Goal: Communication & Community: Share content

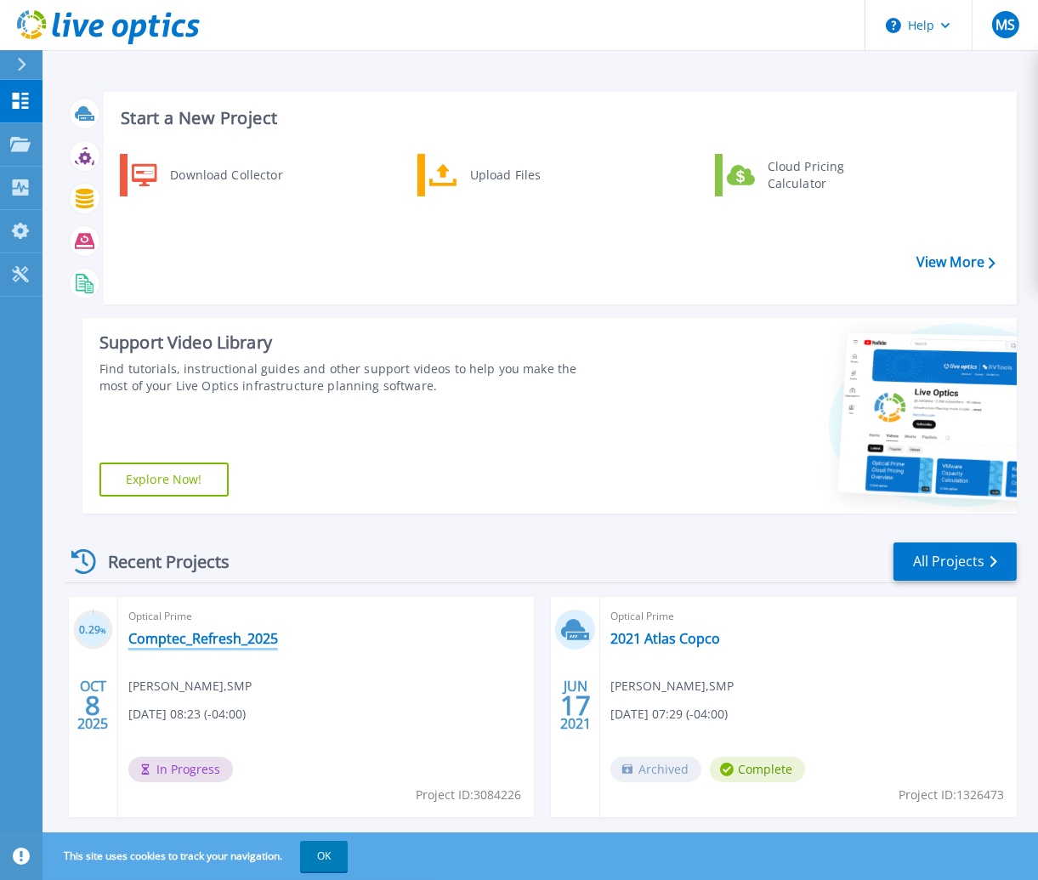
click at [213, 639] on link "Comptec_Refresh_2025" at bounding box center [203, 638] width 150 height 17
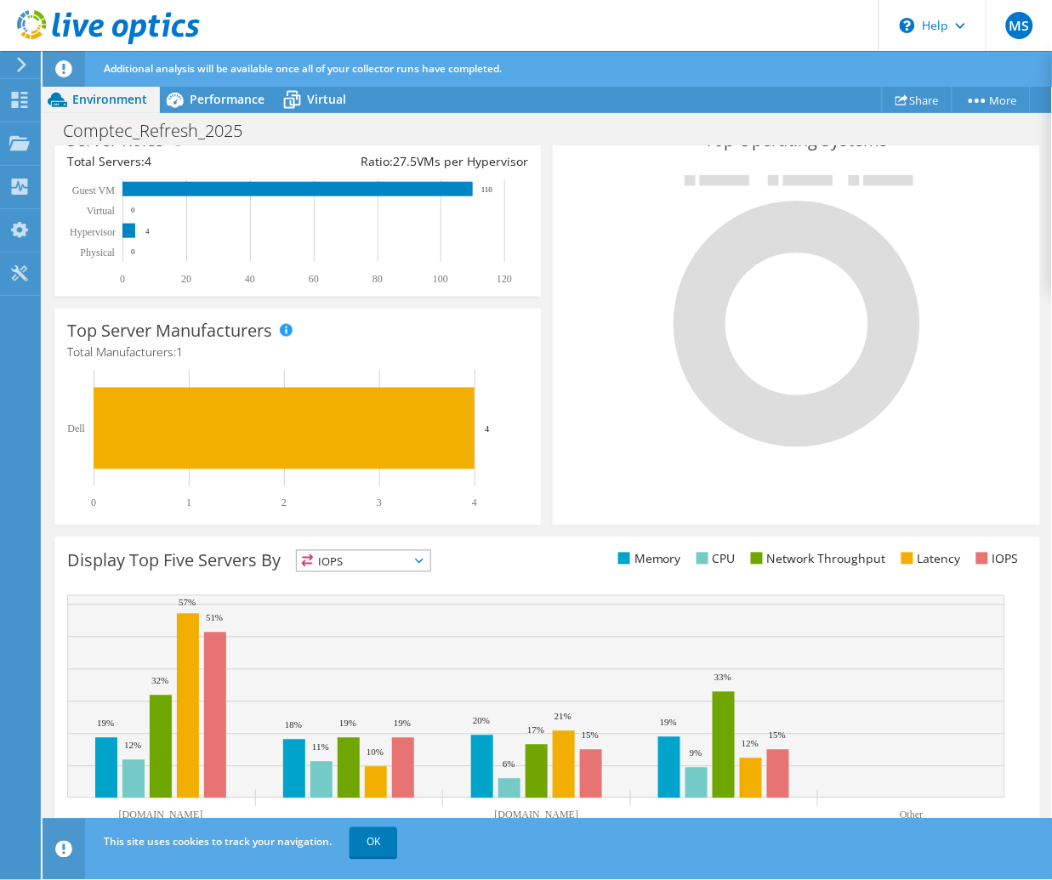
scroll to position [566, 0]
click at [372, 838] on link "OK" at bounding box center [373, 842] width 48 height 31
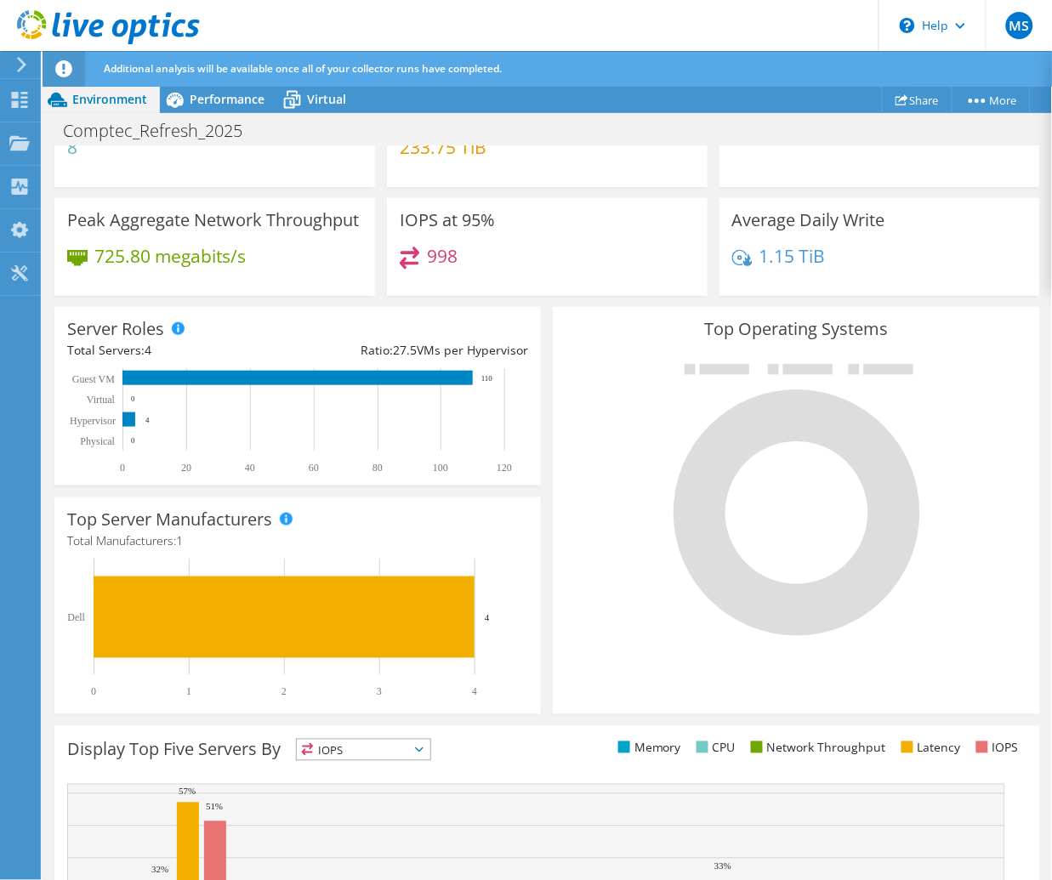
scroll to position [0, 0]
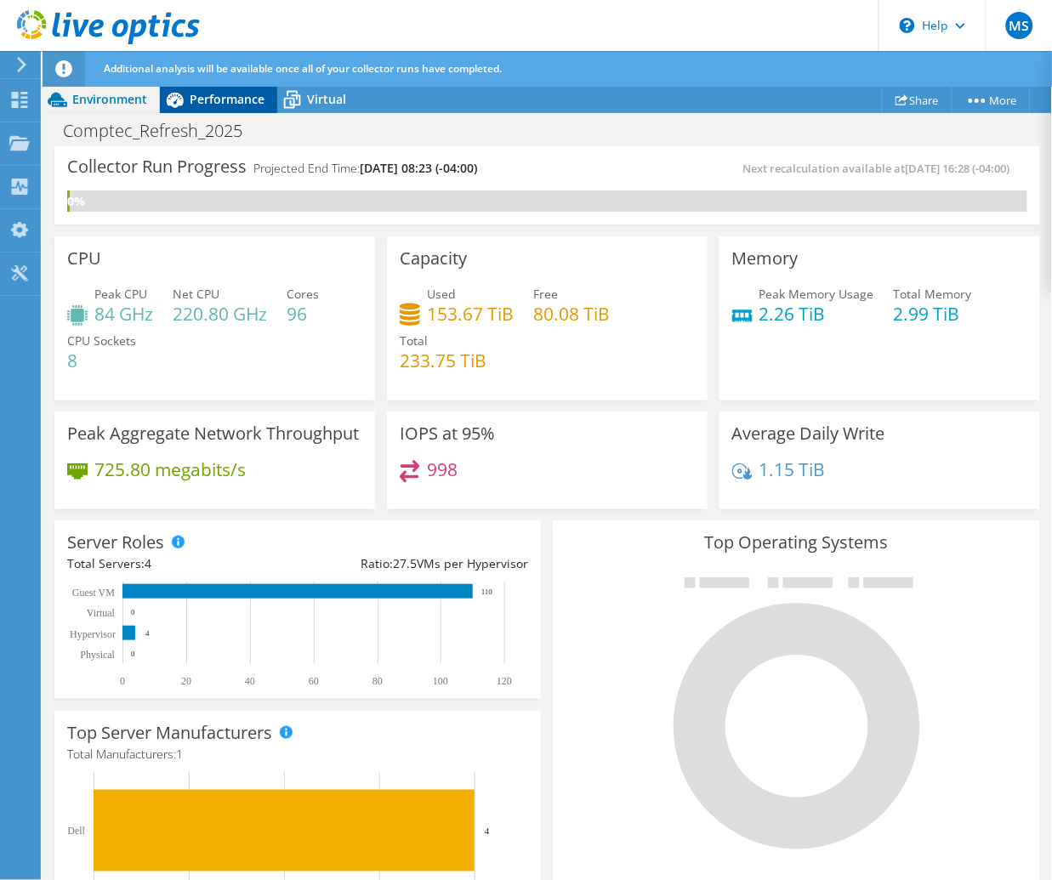
click at [234, 99] on span "Performance" at bounding box center [227, 99] width 75 height 16
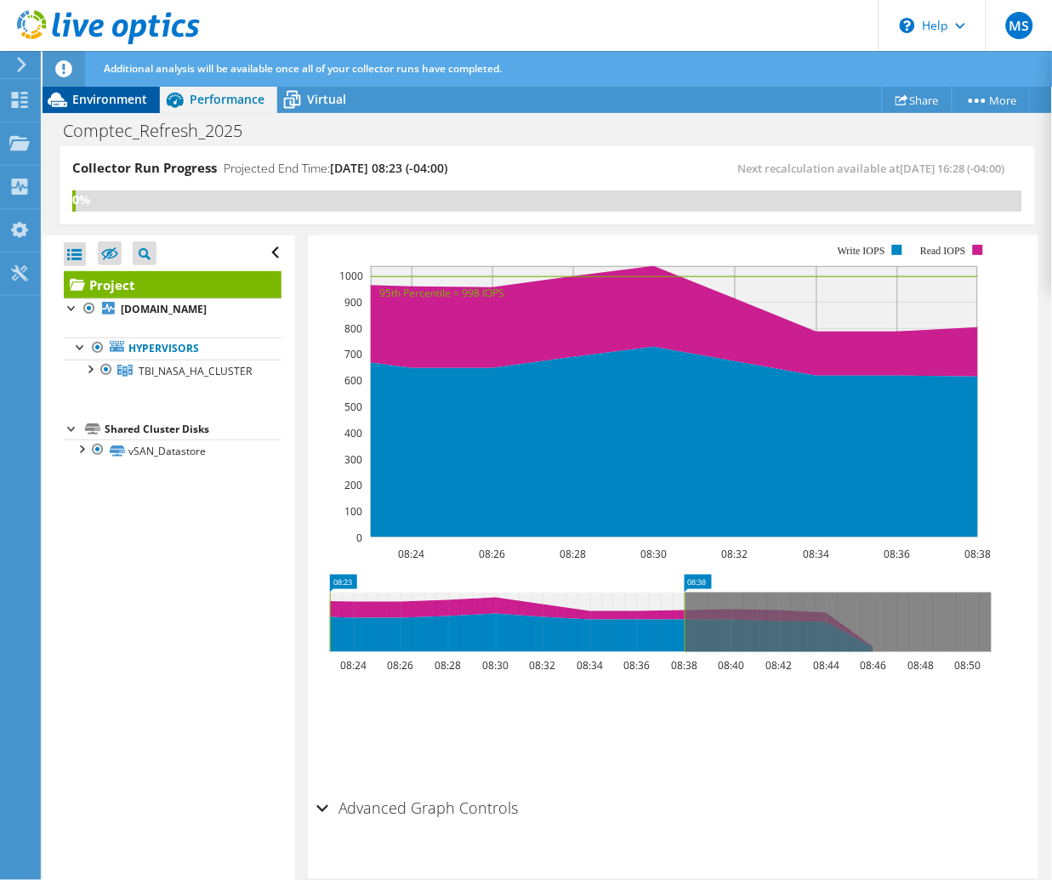
click at [111, 99] on span "Environment" at bounding box center [109, 99] width 75 height 16
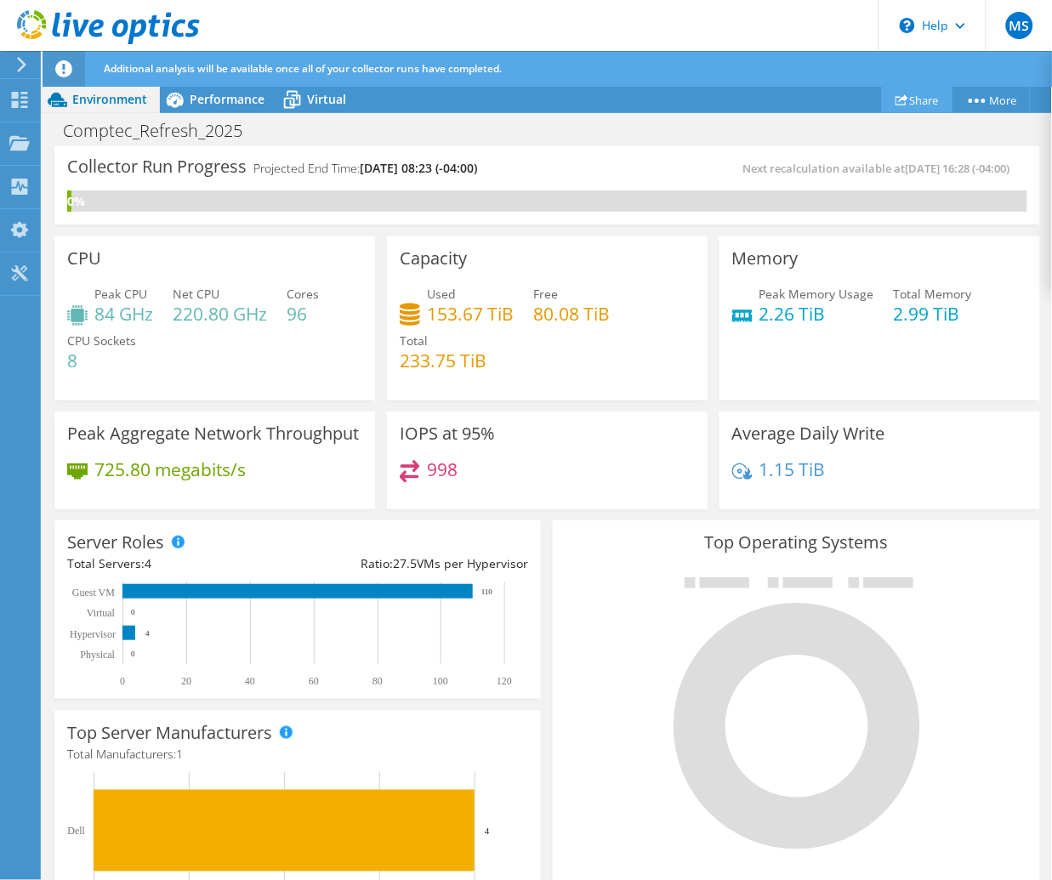
click at [907, 98] on link "Share" at bounding box center [917, 100] width 71 height 26
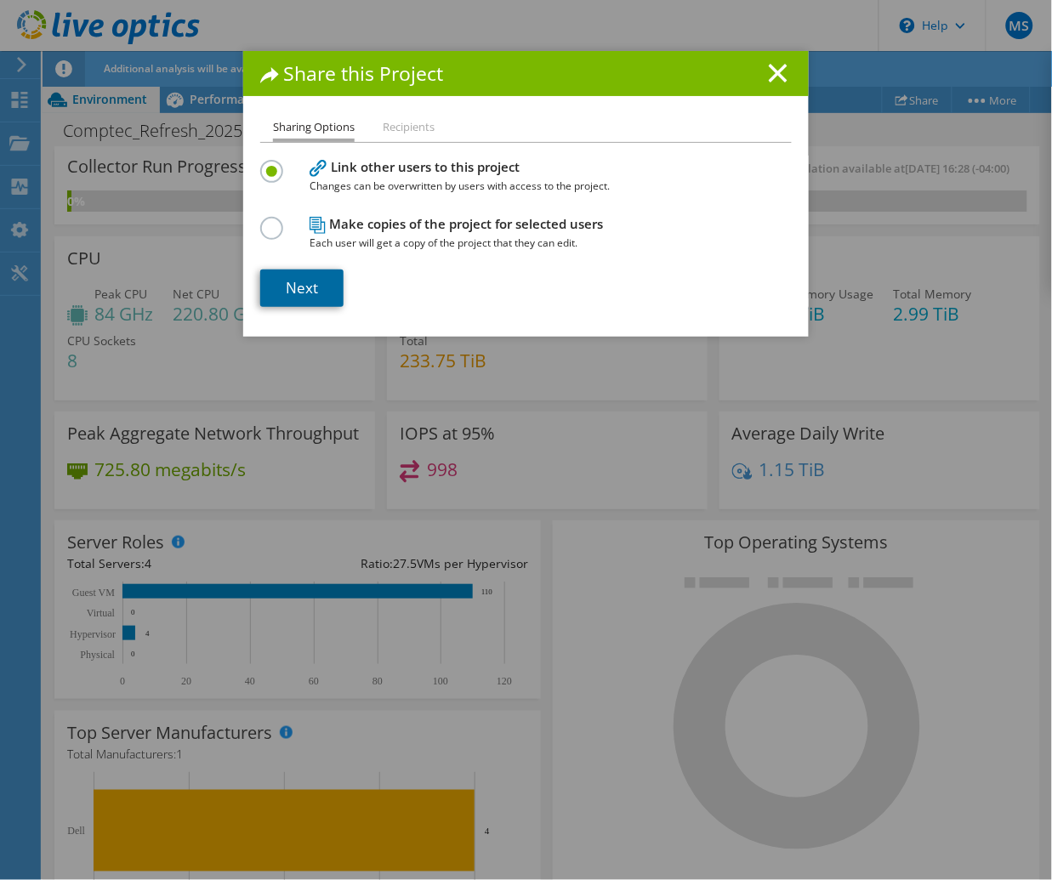
click at [296, 285] on link "Next" at bounding box center [301, 288] width 83 height 37
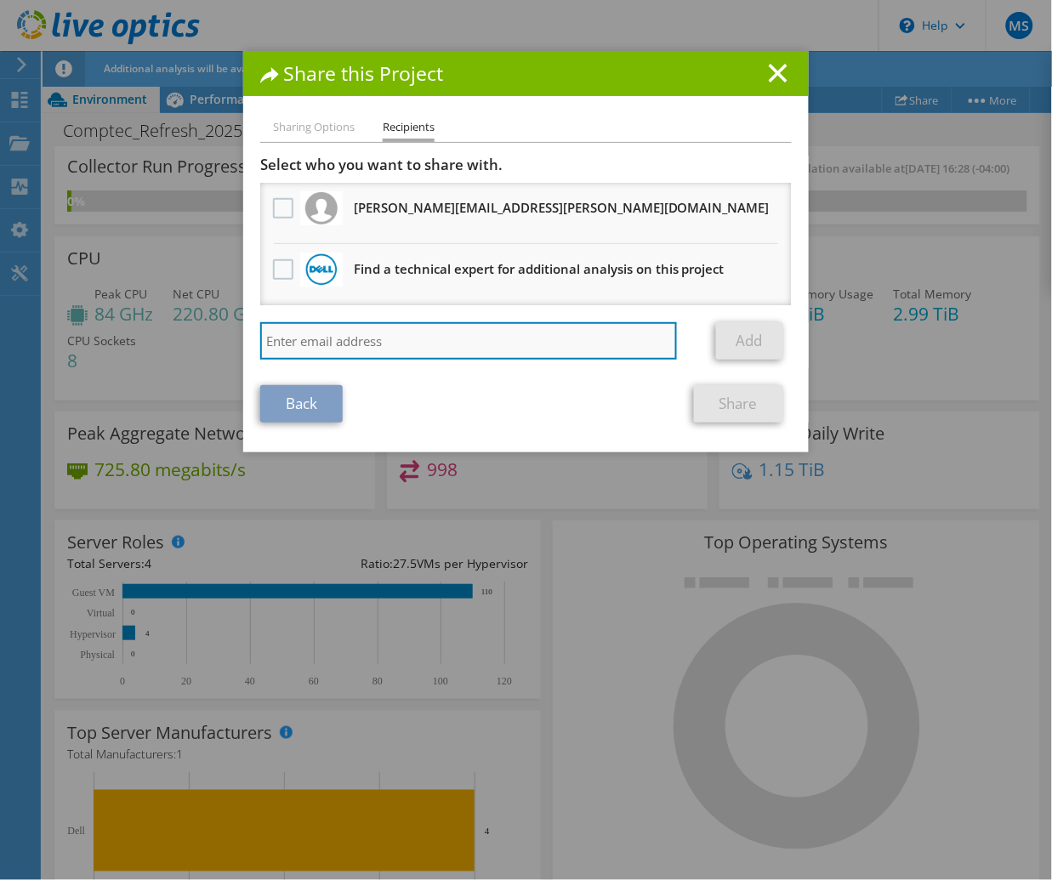
click at [385, 334] on input "search" at bounding box center [468, 340] width 417 height 37
type input "[DOMAIN_NAME][EMAIL_ADDRESS][PERSON_NAME][DOMAIN_NAME]"
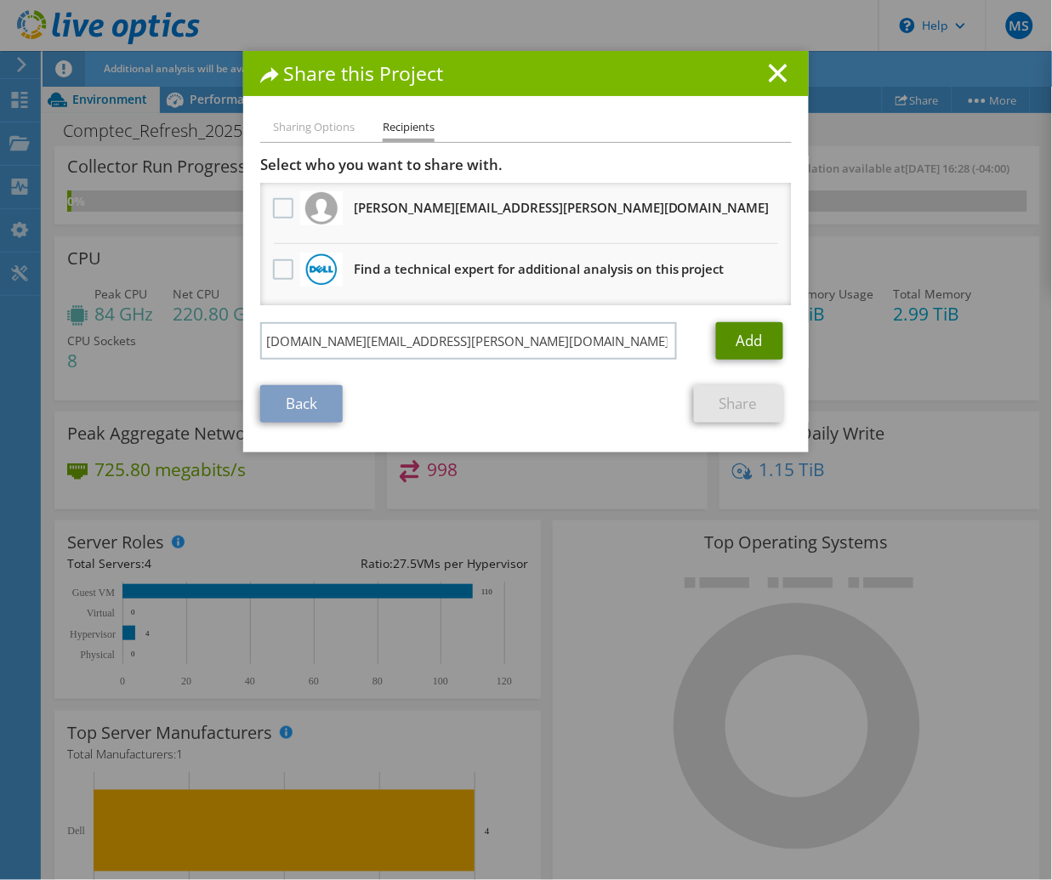
click at [738, 342] on link "Add" at bounding box center [749, 340] width 67 height 37
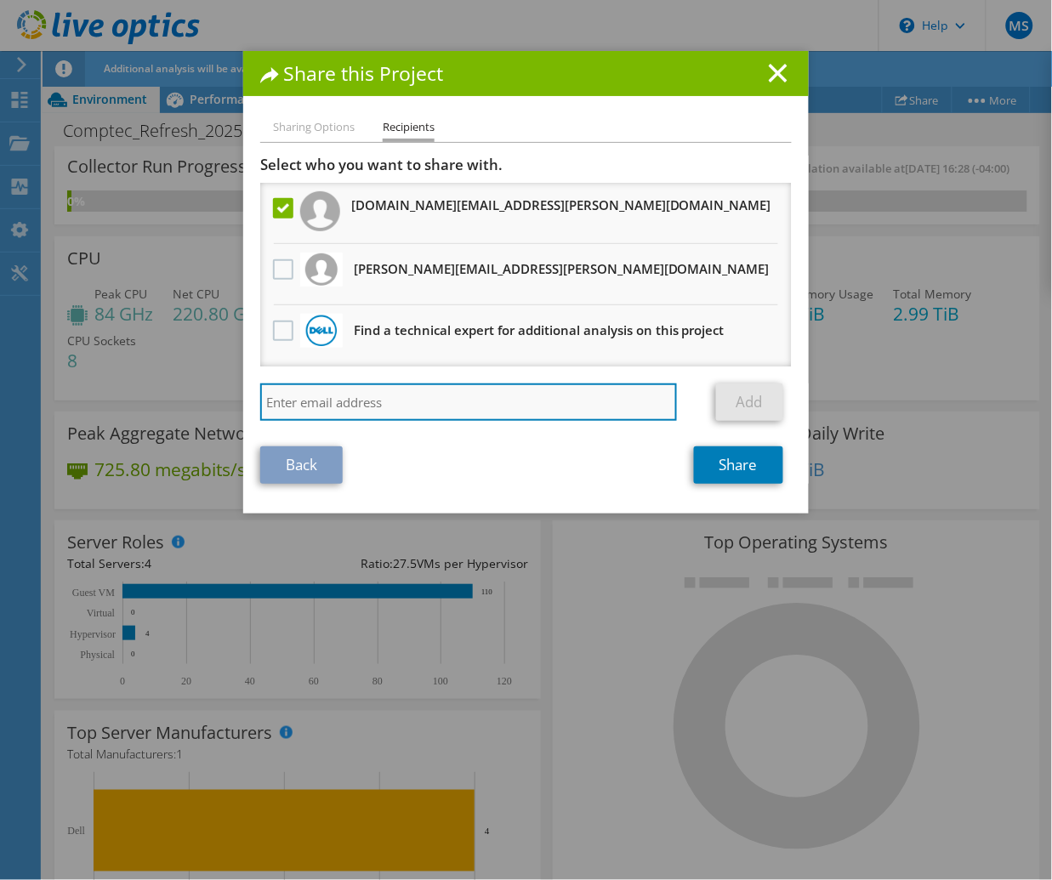
click at [432, 401] on input "search" at bounding box center [468, 401] width 417 height 37
type input "[EMAIL_ADDRESS][PERSON_NAME][DOMAIN_NAME]"
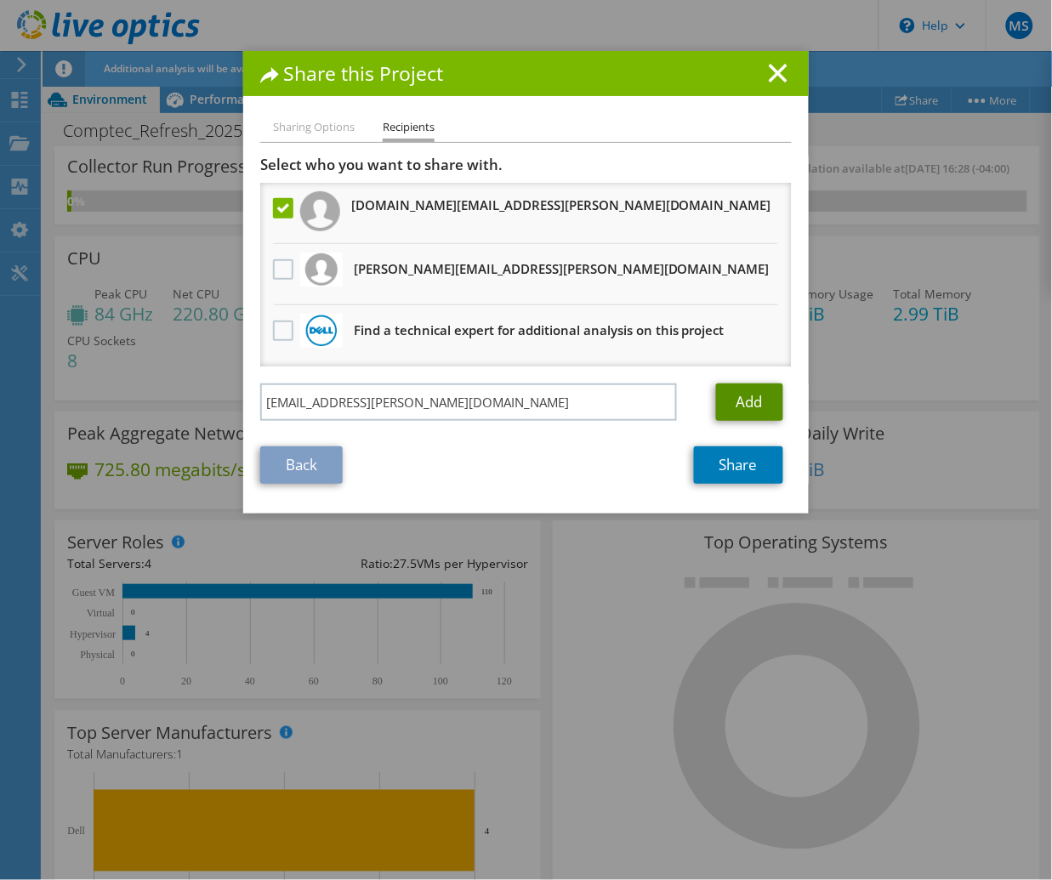
click at [741, 396] on link "Add" at bounding box center [749, 401] width 67 height 37
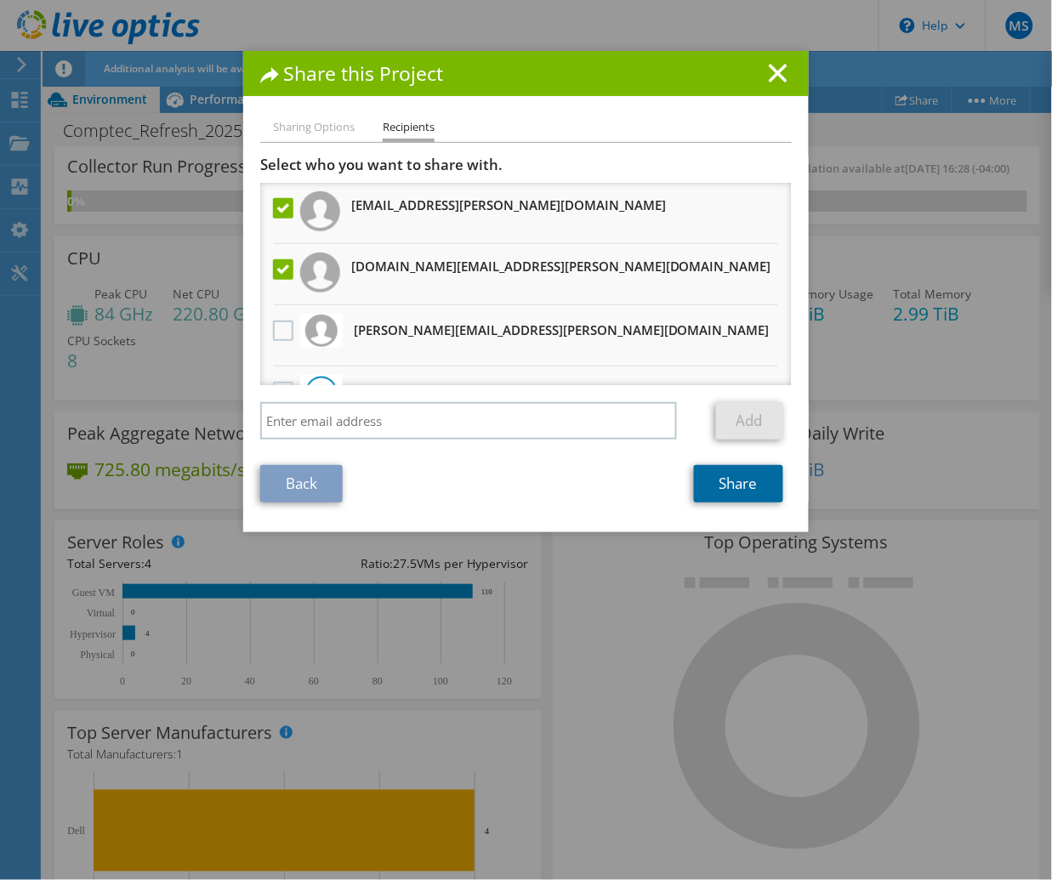
click at [730, 487] on link "Share" at bounding box center [738, 483] width 89 height 37
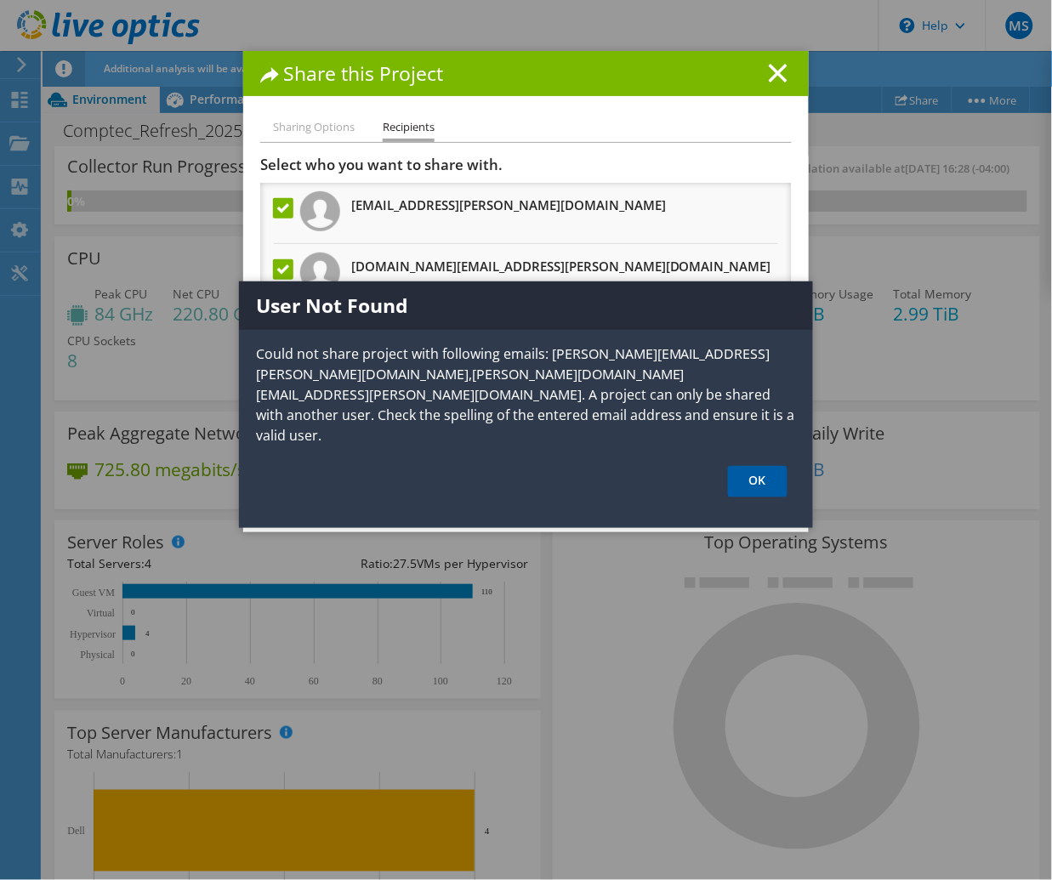
click at [765, 466] on link "OK" at bounding box center [758, 481] width 60 height 31
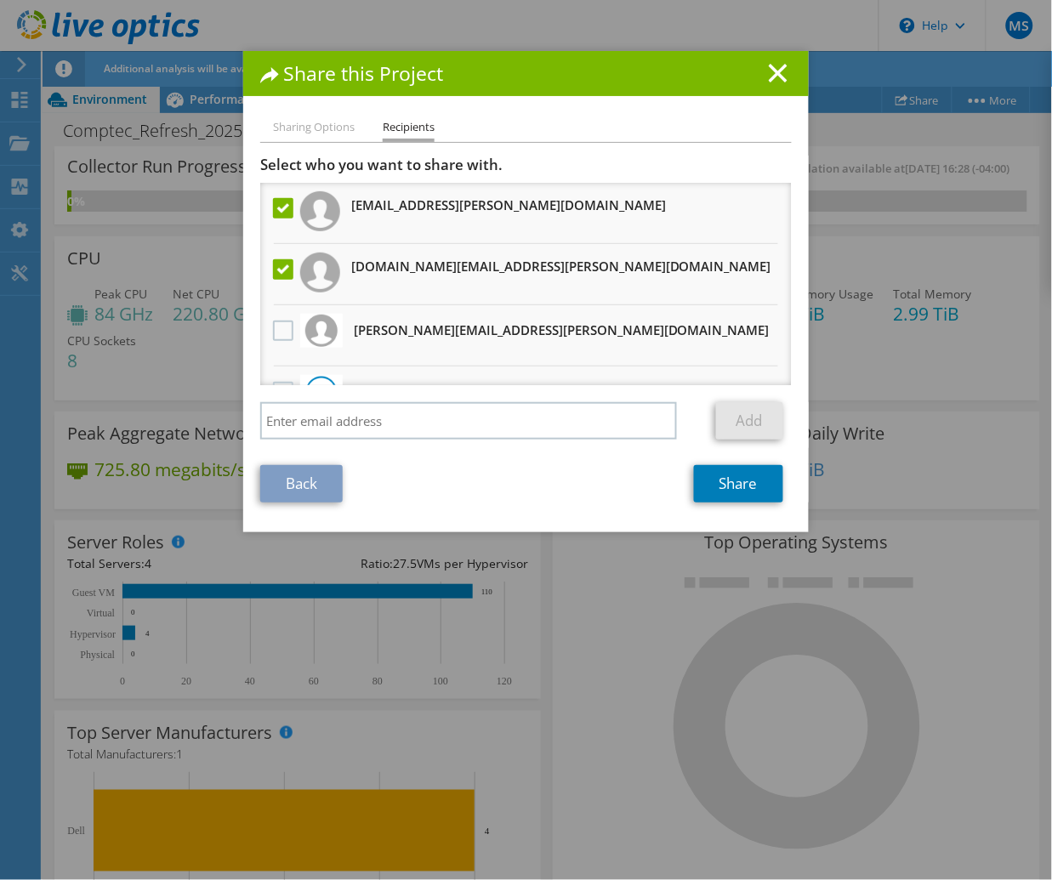
click at [281, 204] on label at bounding box center [285, 208] width 25 height 20
click at [0, 0] on input "checkbox" at bounding box center [0, 0] width 0 height 0
click at [275, 265] on label at bounding box center [285, 269] width 25 height 20
click at [0, 0] on input "checkbox" at bounding box center [0, 0] width 0 height 0
click at [275, 270] on label at bounding box center [285, 269] width 25 height 20
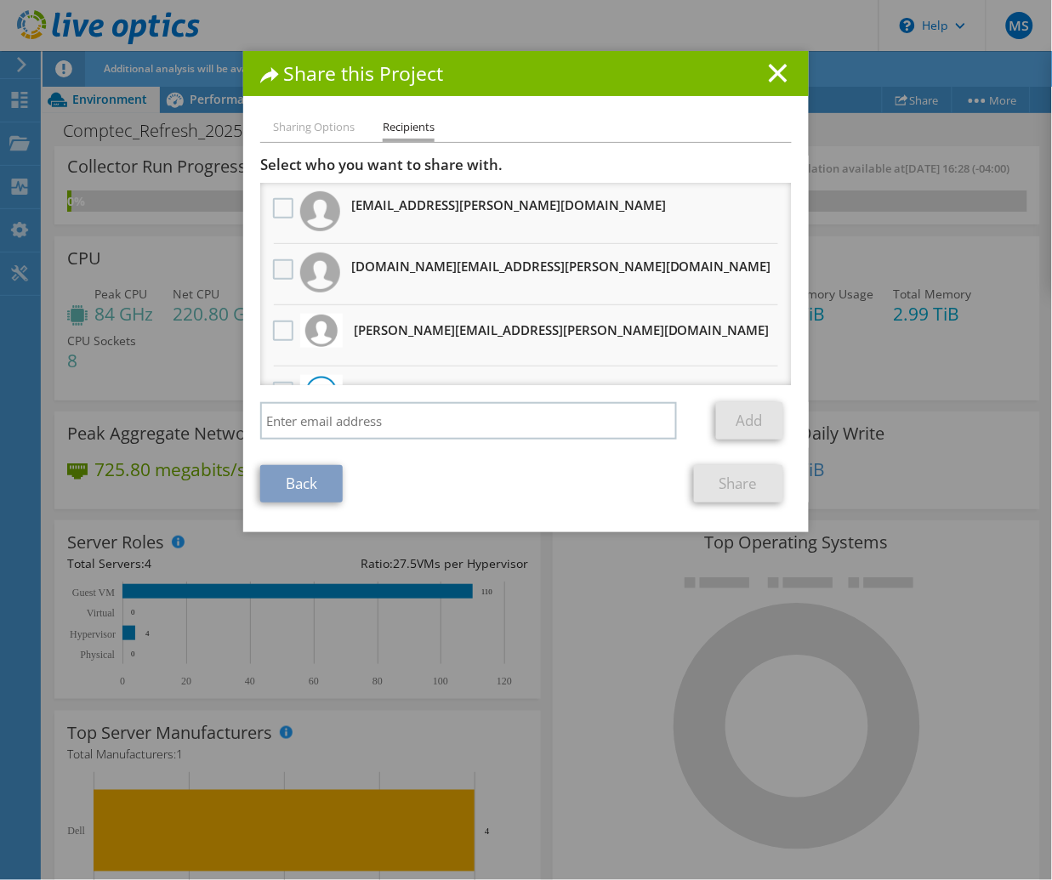
click at [0, 0] on input "checkbox" at bounding box center [0, 0] width 0 height 0
click at [723, 490] on link "Share" at bounding box center [738, 483] width 89 height 37
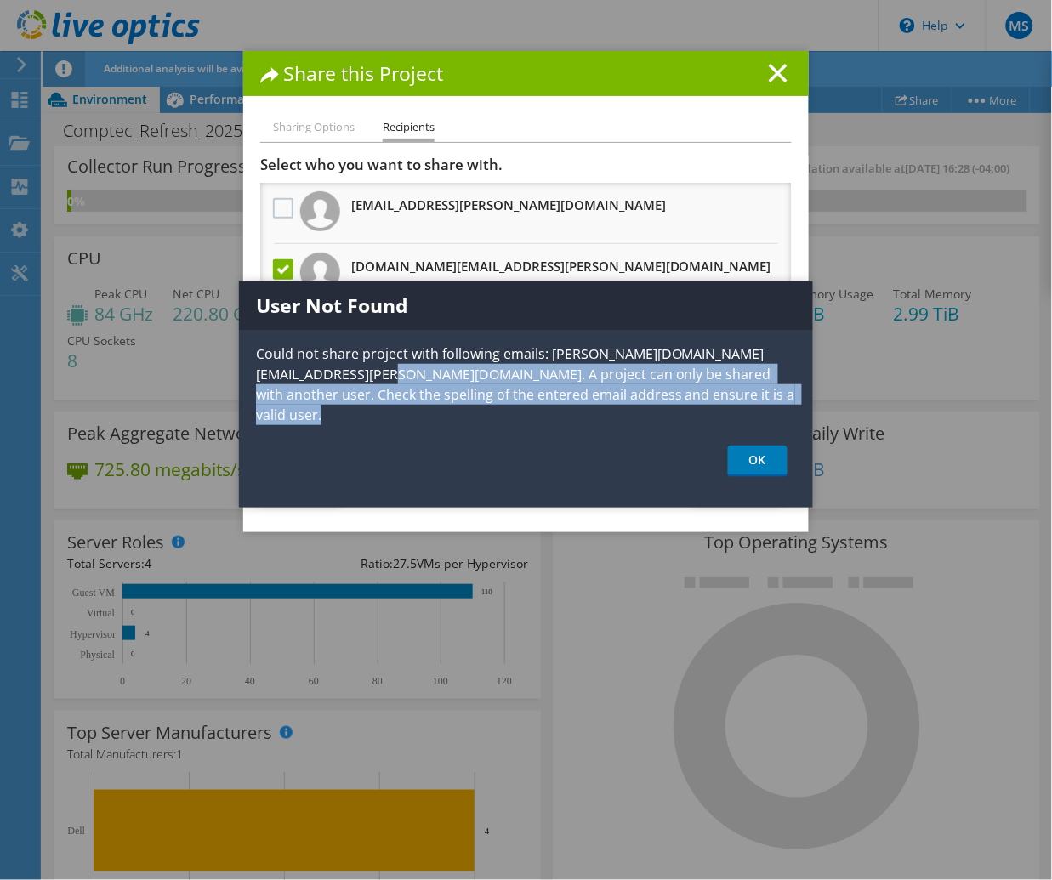
drag, startPoint x: 304, startPoint y: 379, endPoint x: 481, endPoint y: 406, distance: 179.8
click at [481, 406] on div "User Not Found Could not share project with following emails: [PERSON_NAME][DOM…" at bounding box center [526, 394] width 574 height 226
drag, startPoint x: 481, startPoint y: 406, endPoint x: 670, endPoint y: 421, distance: 189.3
click at [670, 421] on div "User Not Found Could not share project with following emails: [PERSON_NAME][DOM…" at bounding box center [526, 394] width 574 height 226
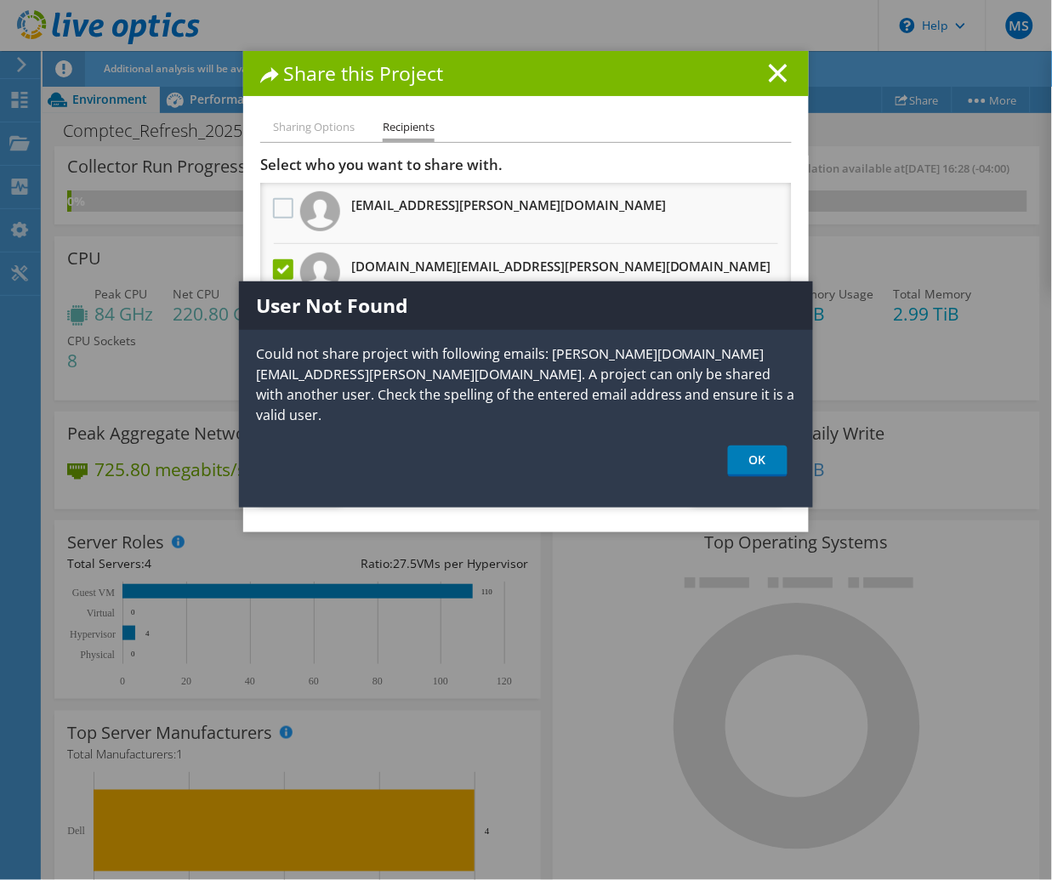
click at [627, 507] on div "Sharing Options Recipients Link other users to this project Changes can be over…" at bounding box center [525, 324] width 565 height 415
drag, startPoint x: 765, startPoint y: 447, endPoint x: 606, endPoint y: 464, distance: 159.9
click at [765, 446] on link "OK" at bounding box center [758, 461] width 60 height 31
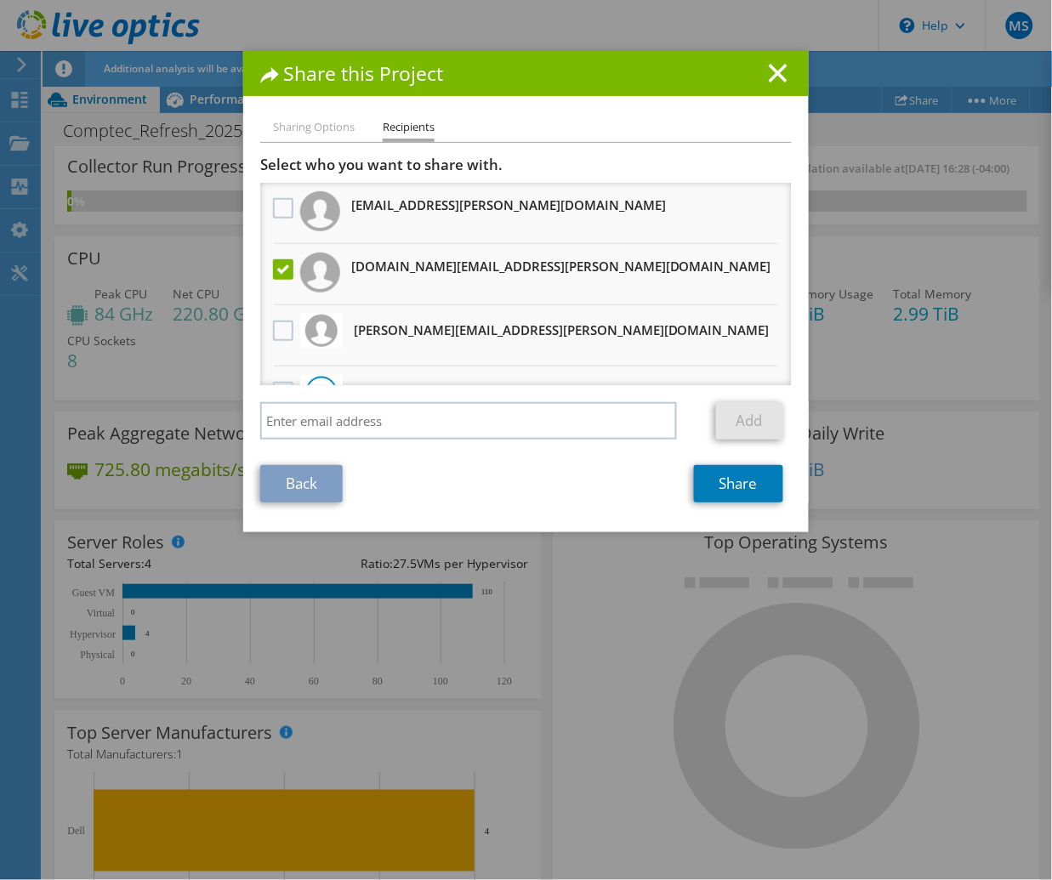
scroll to position [36, 0]
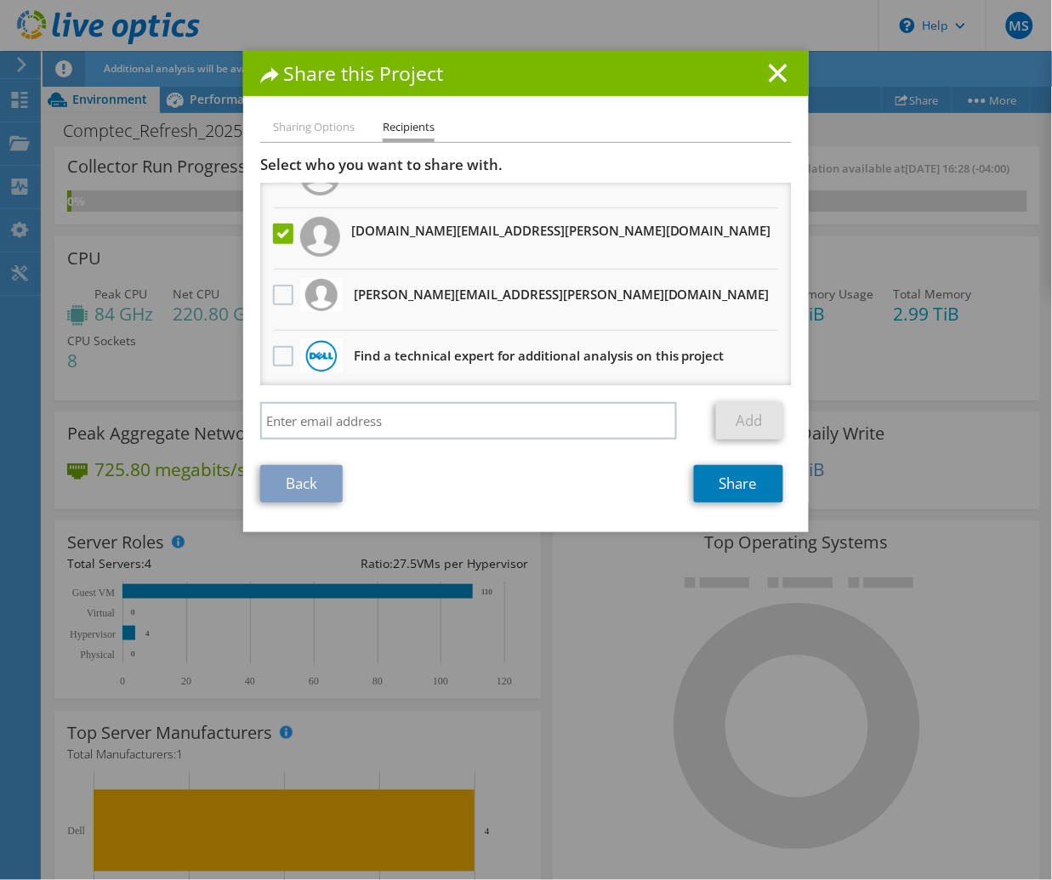
click at [325, 122] on li "Sharing Options" at bounding box center [314, 127] width 82 height 21
click at [292, 486] on link "Back" at bounding box center [301, 483] width 82 height 37
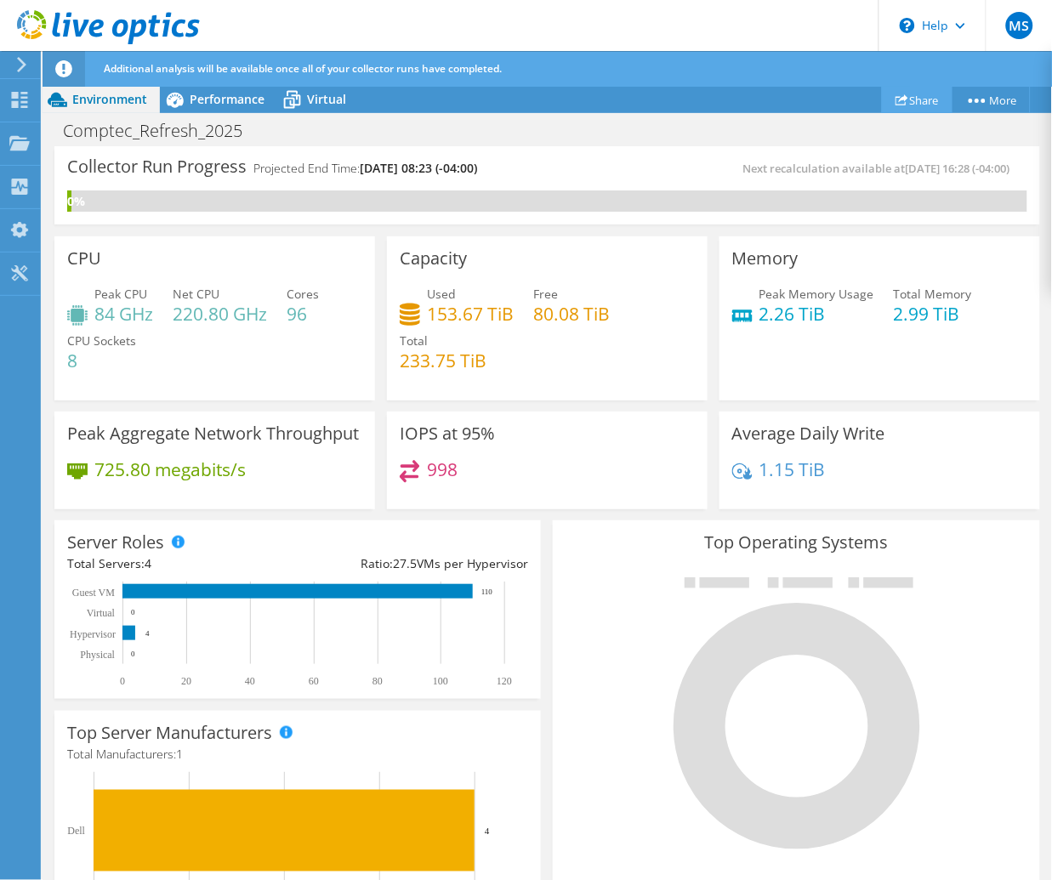
click at [913, 99] on link "Share" at bounding box center [917, 100] width 71 height 26
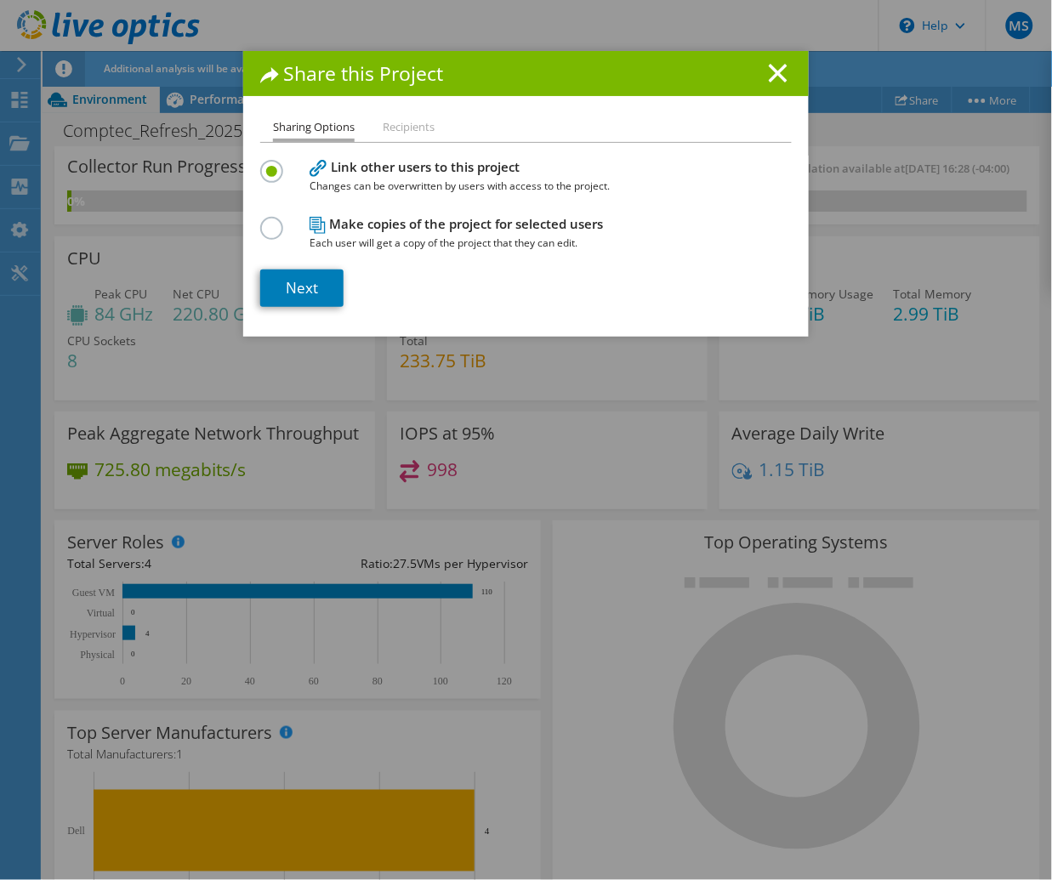
click at [403, 131] on li "Recipients" at bounding box center [409, 127] width 52 height 21
click at [412, 131] on li "Recipients" at bounding box center [409, 127] width 52 height 21
click at [769, 71] on icon at bounding box center [778, 73] width 19 height 19
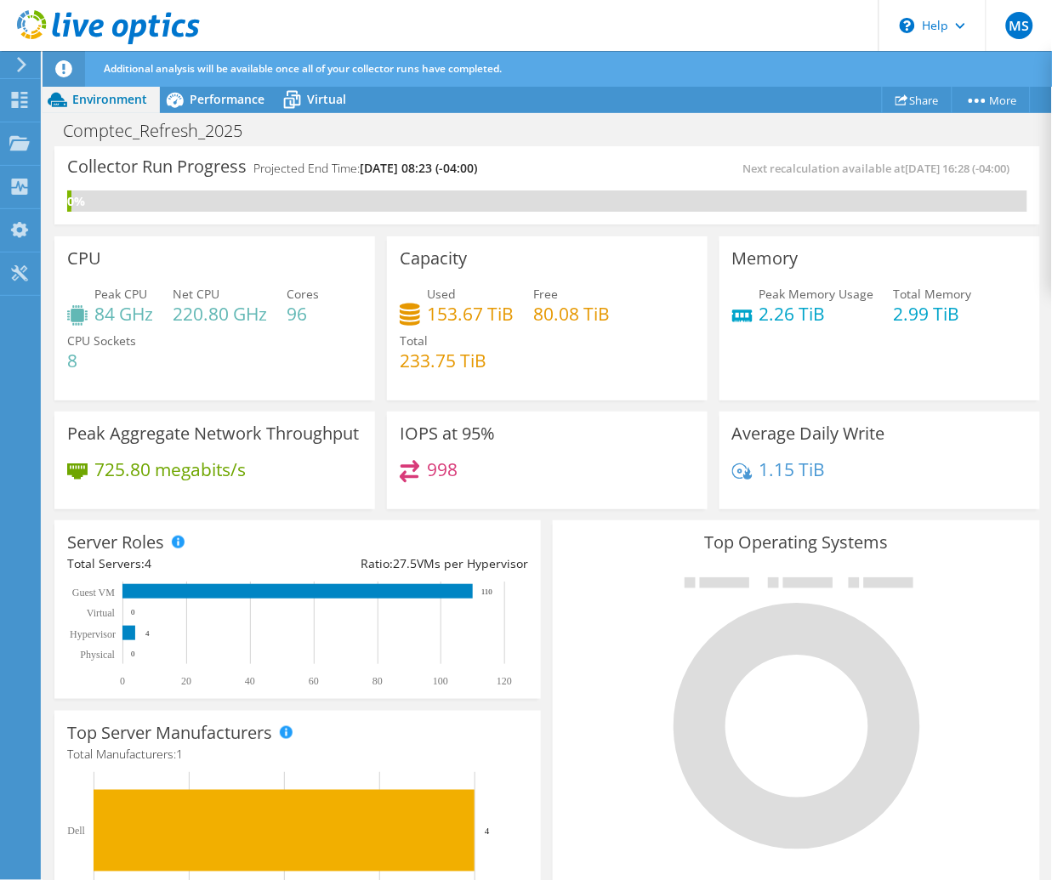
click at [437, 115] on div "Comptec_Refresh_2025 Print" at bounding box center [547, 130] width 1009 height 31
click at [28, 58] on icon at bounding box center [21, 64] width 13 height 15
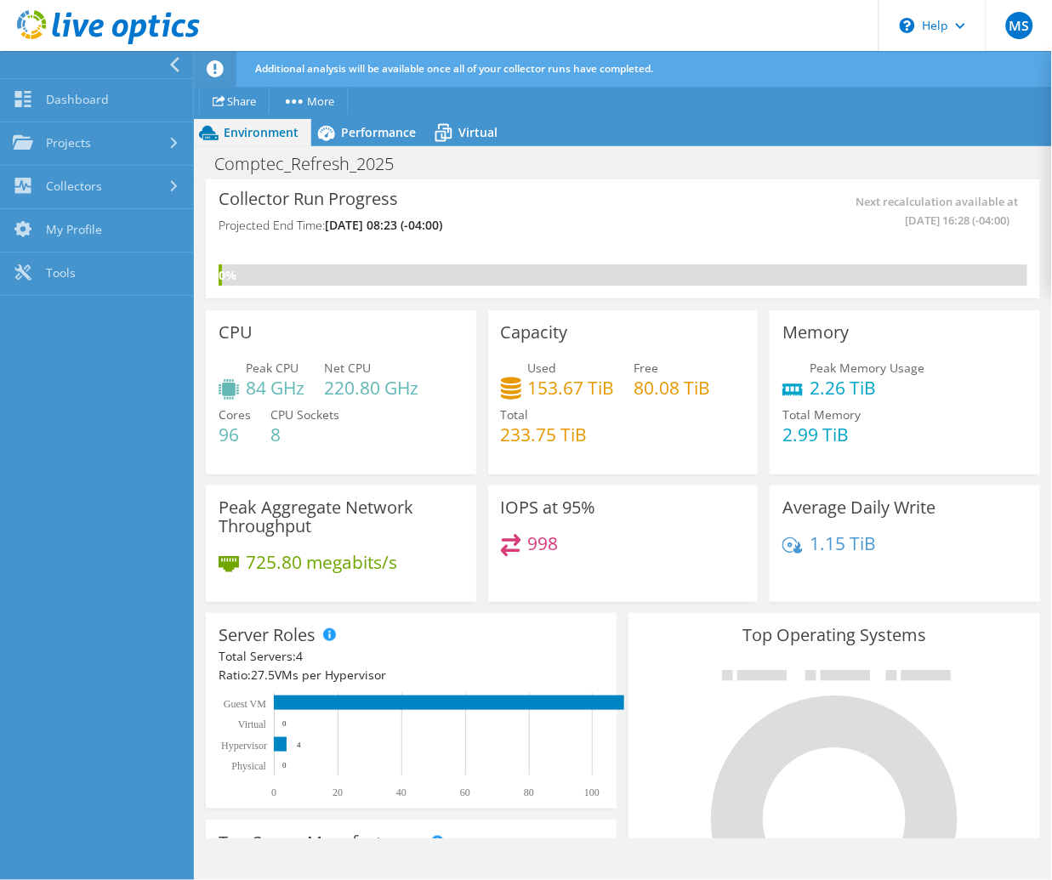
click at [179, 62] on icon at bounding box center [174, 64] width 13 height 15
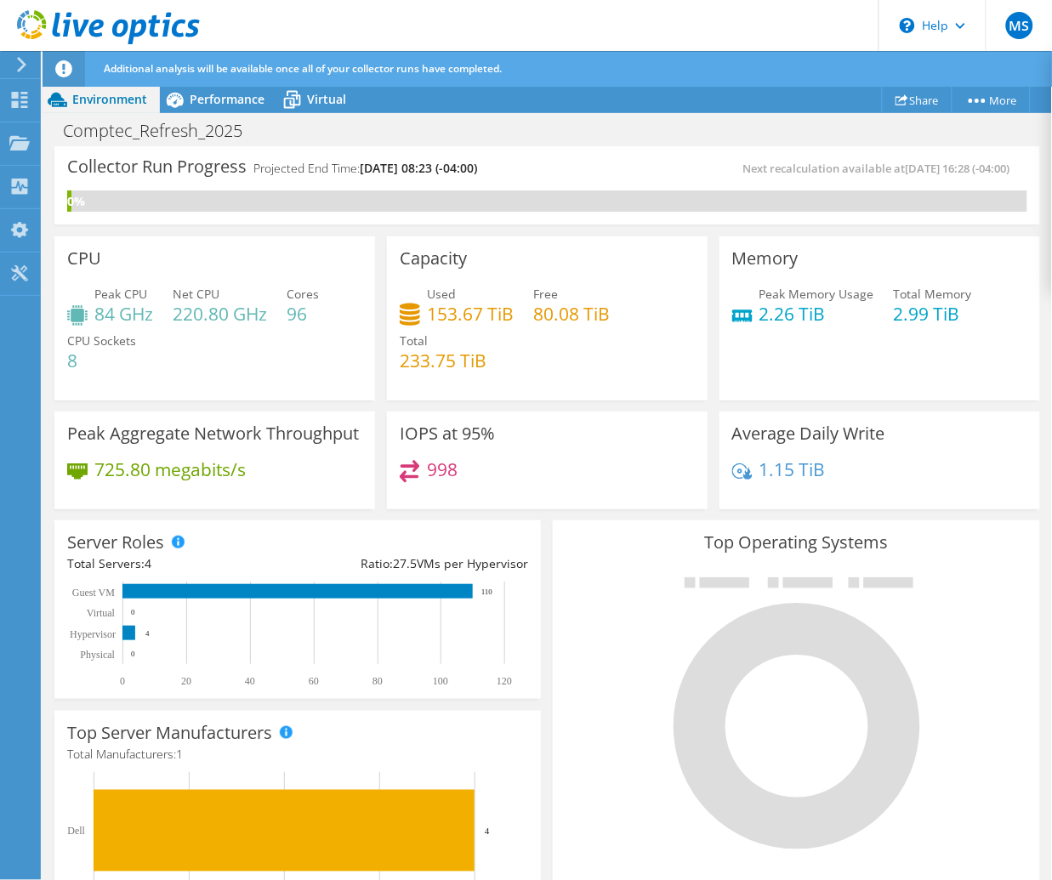
click at [397, 68] on span "Additional analysis will be available once all of your collector runs have comp…" at bounding box center [303, 68] width 398 height 14
click at [593, 57] on div "Additional analysis will be available once all of your collector runs have comp…" at bounding box center [578, 69] width 958 height 36
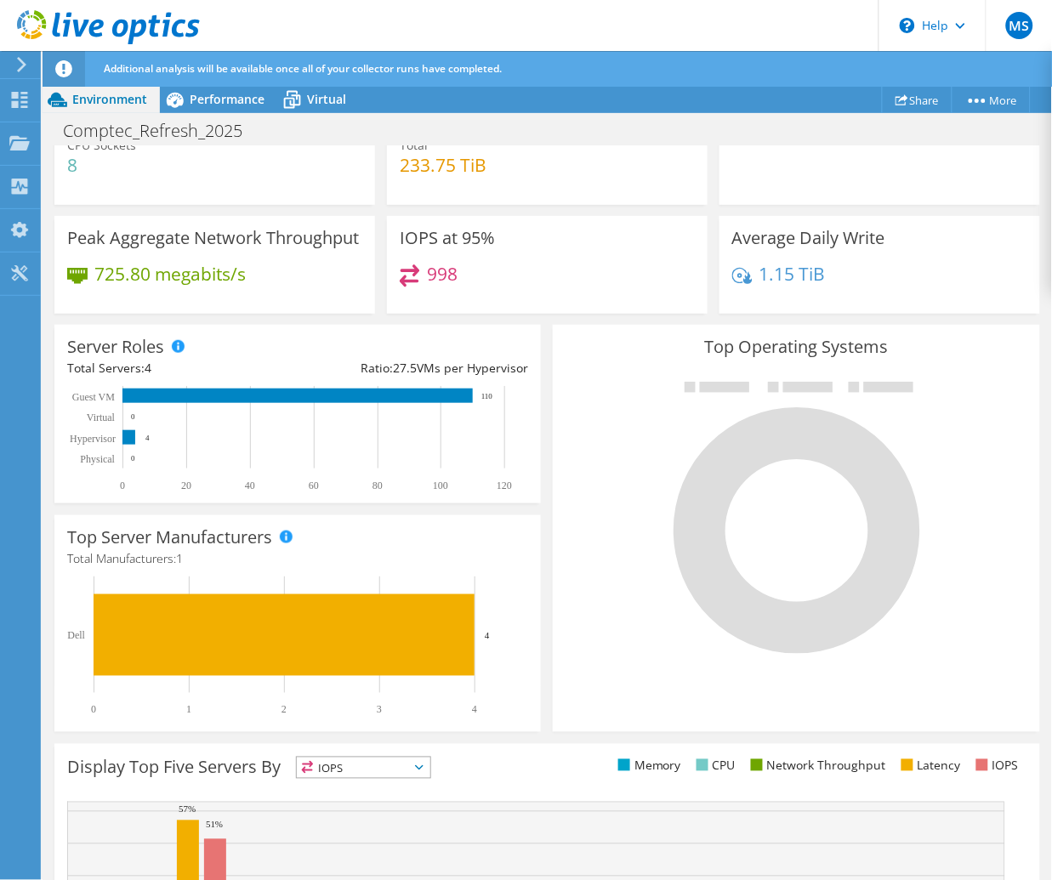
scroll to position [417, 0]
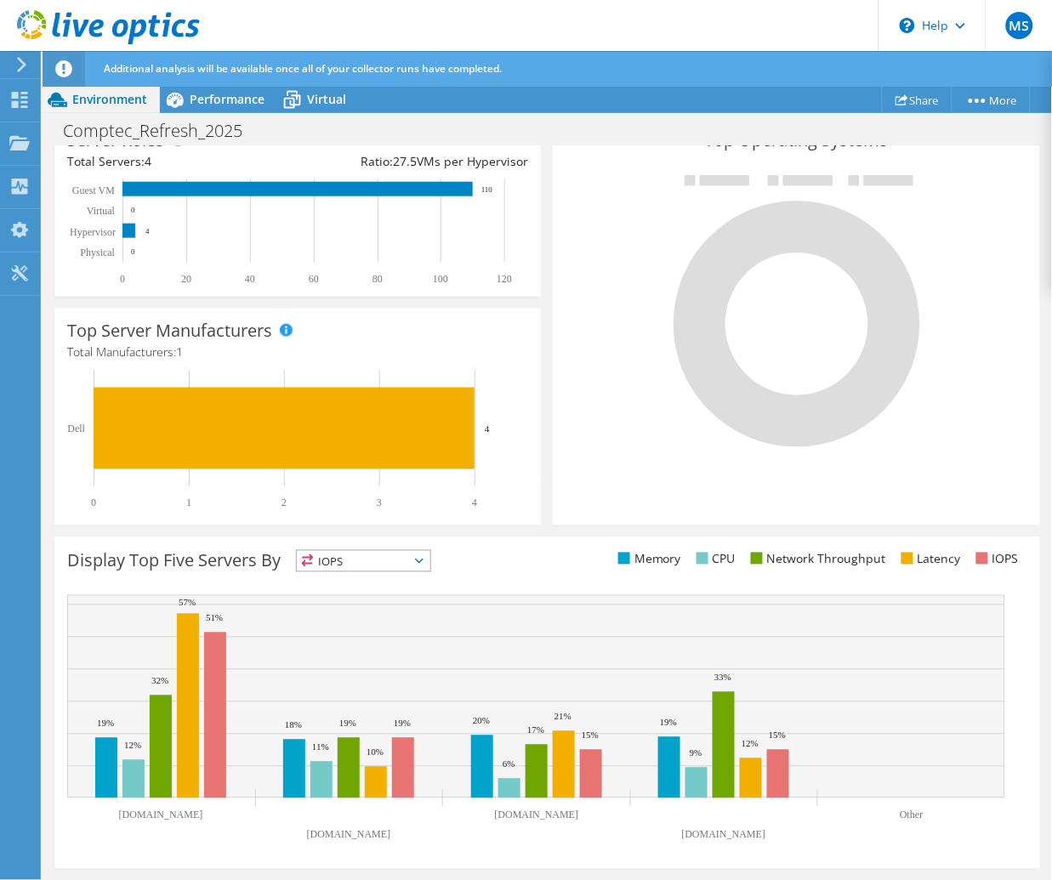
click at [553, 511] on div "Top Operating Systems Windows Linux VMware" at bounding box center [796, 321] width 486 height 407
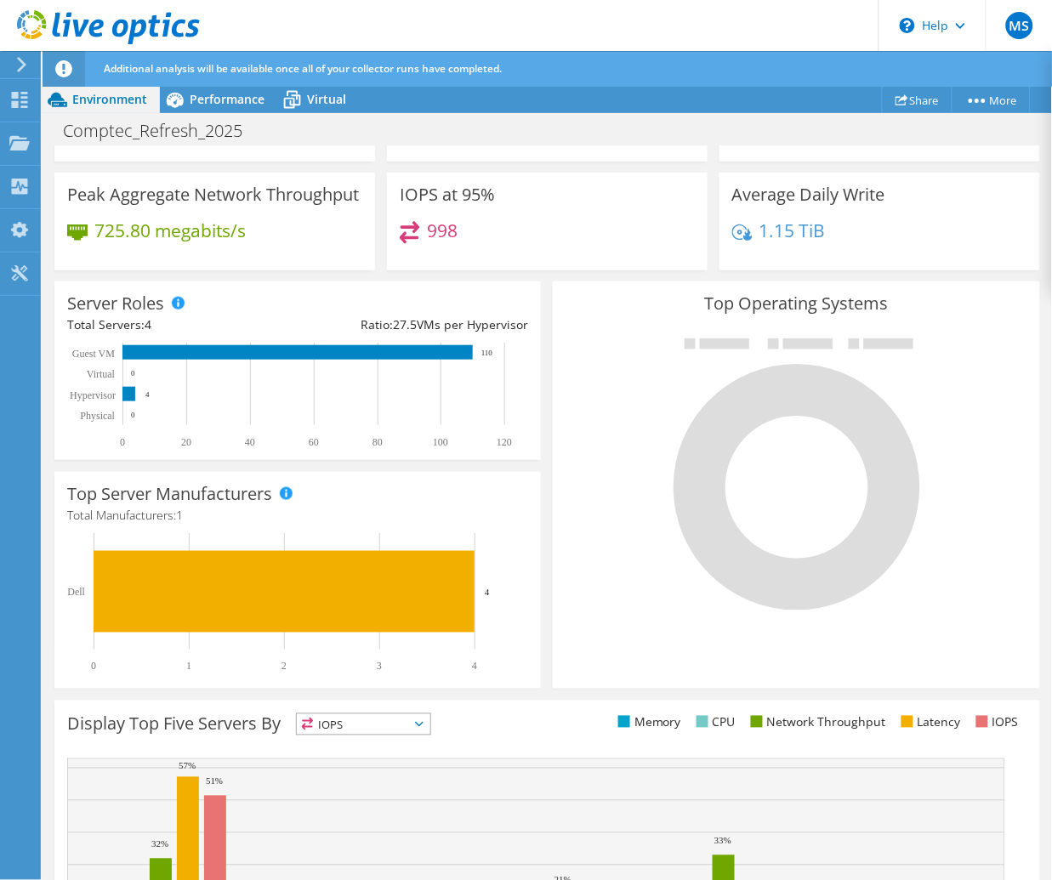
scroll to position [39, 0]
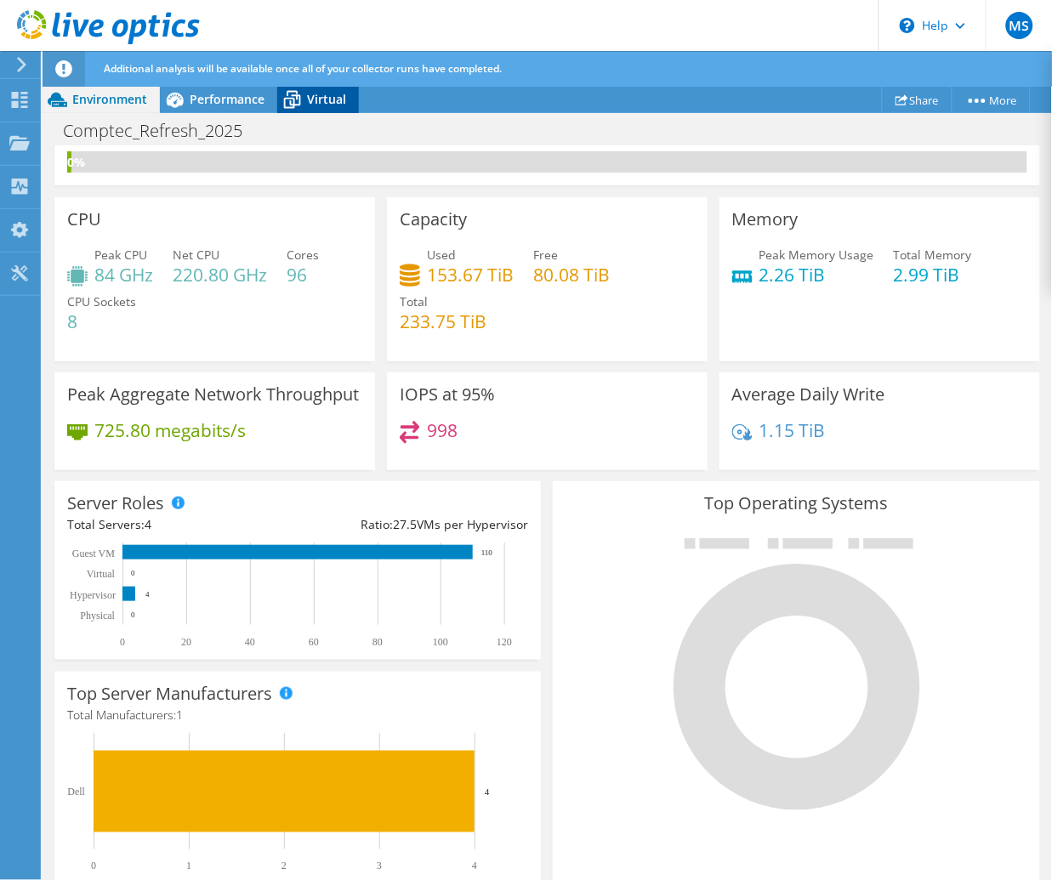
click at [320, 97] on span "Virtual" at bounding box center [326, 99] width 39 height 16
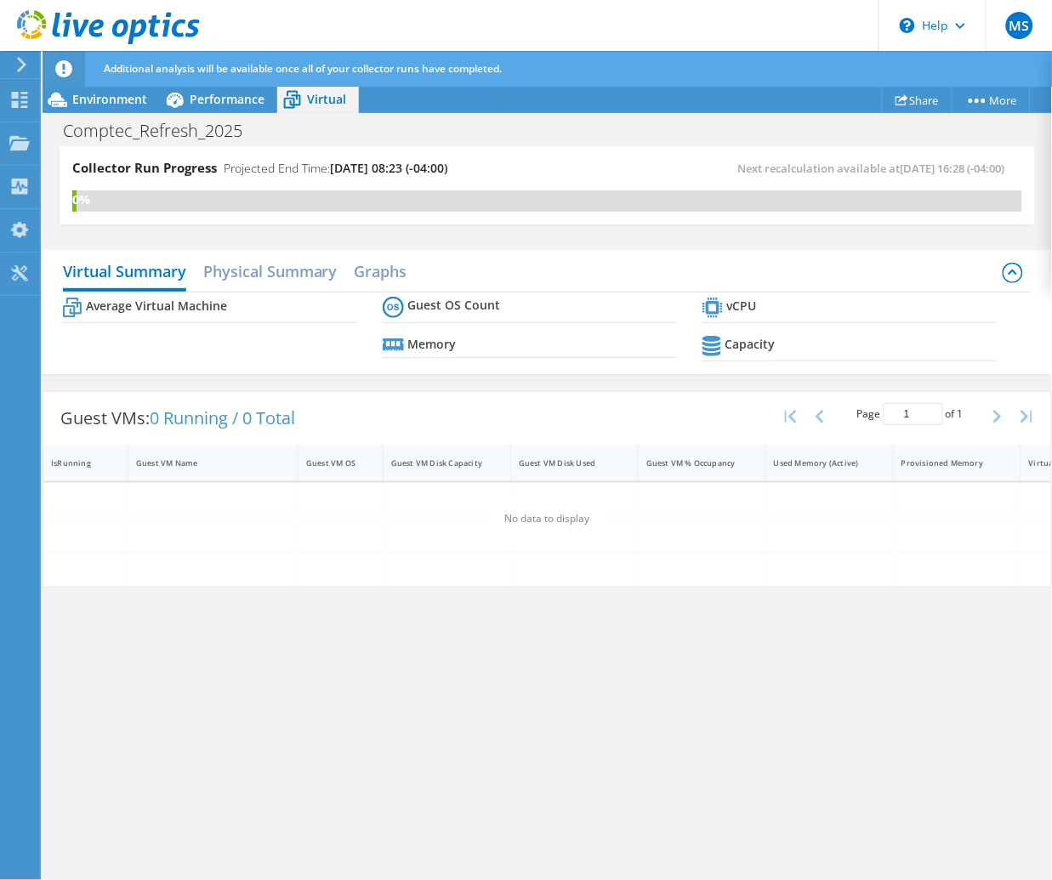
scroll to position [0, 0]
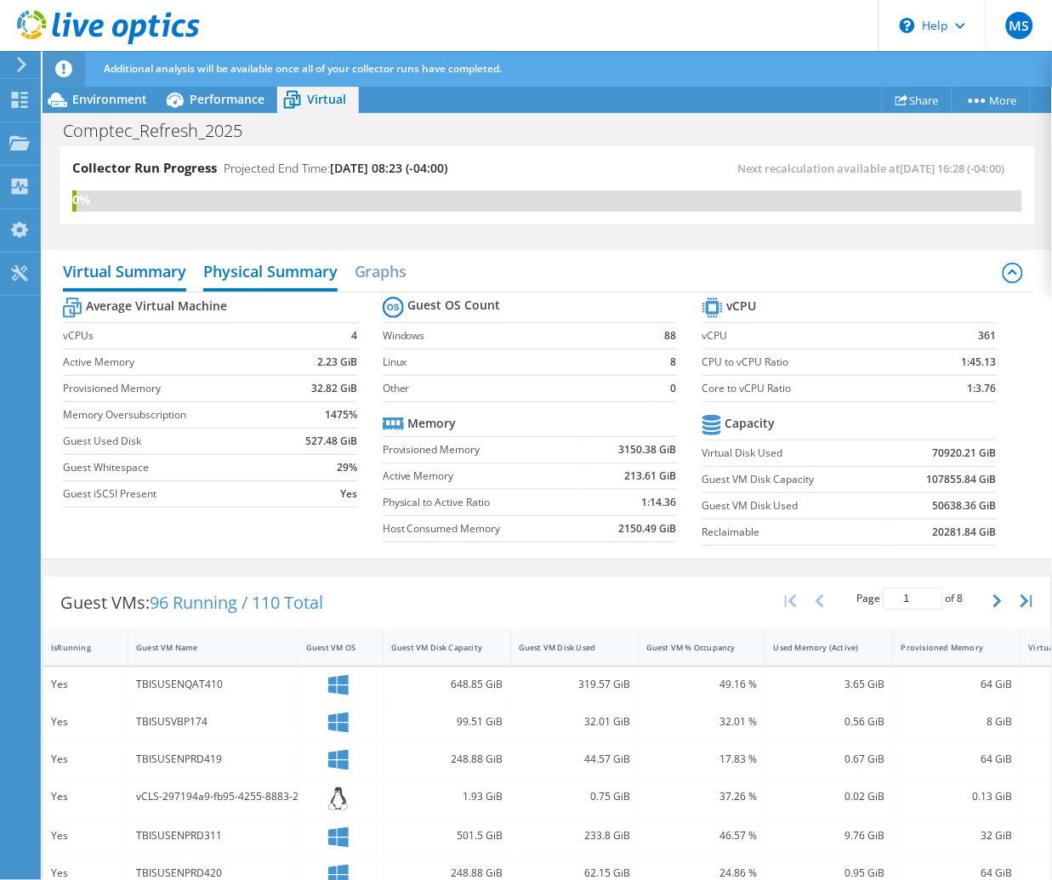
click at [262, 270] on h2 "Physical Summary" at bounding box center [270, 272] width 134 height 37
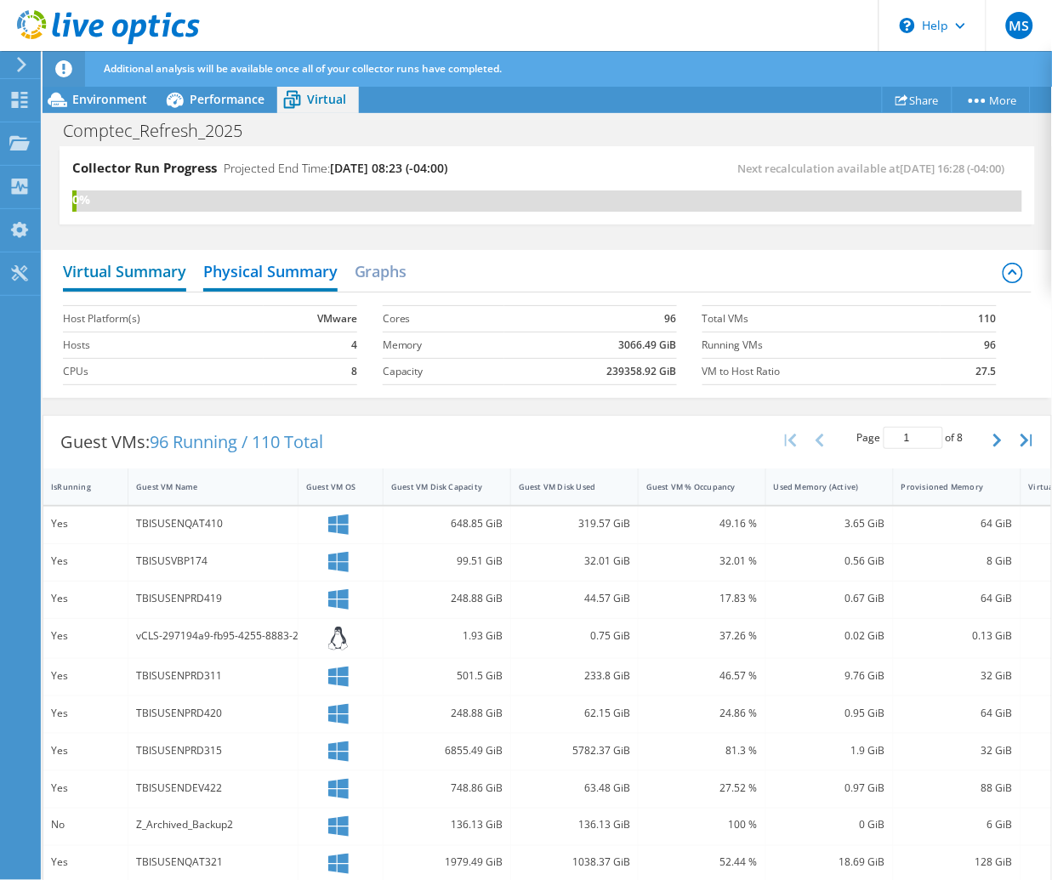
click at [151, 272] on h2 "Virtual Summary" at bounding box center [124, 272] width 123 height 37
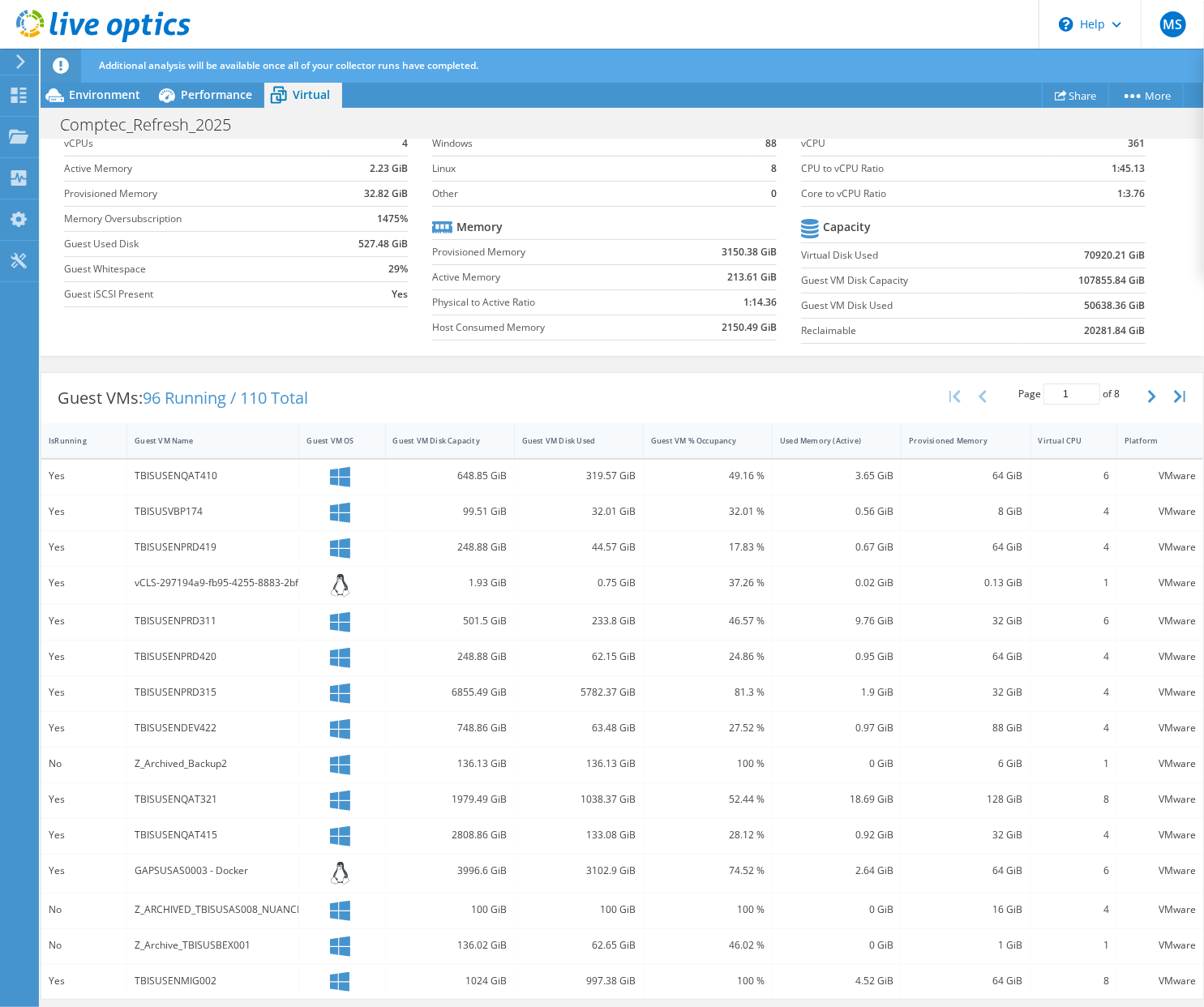
scroll to position [268, 0]
click at [490, 390] on div "Guest VMs: 96 Running / 110 Total Page 1 of 8 5 rows 10 rows 20 rows 25 rows 50…" at bounding box center [622, 398] width 1161 height 51
click at [555, 387] on div "Guest VMs: 96 Running / 110 Total Page 1 of 8 5 rows 10 rows 20 rows 25 rows 50…" at bounding box center [622, 398] width 1161 height 51
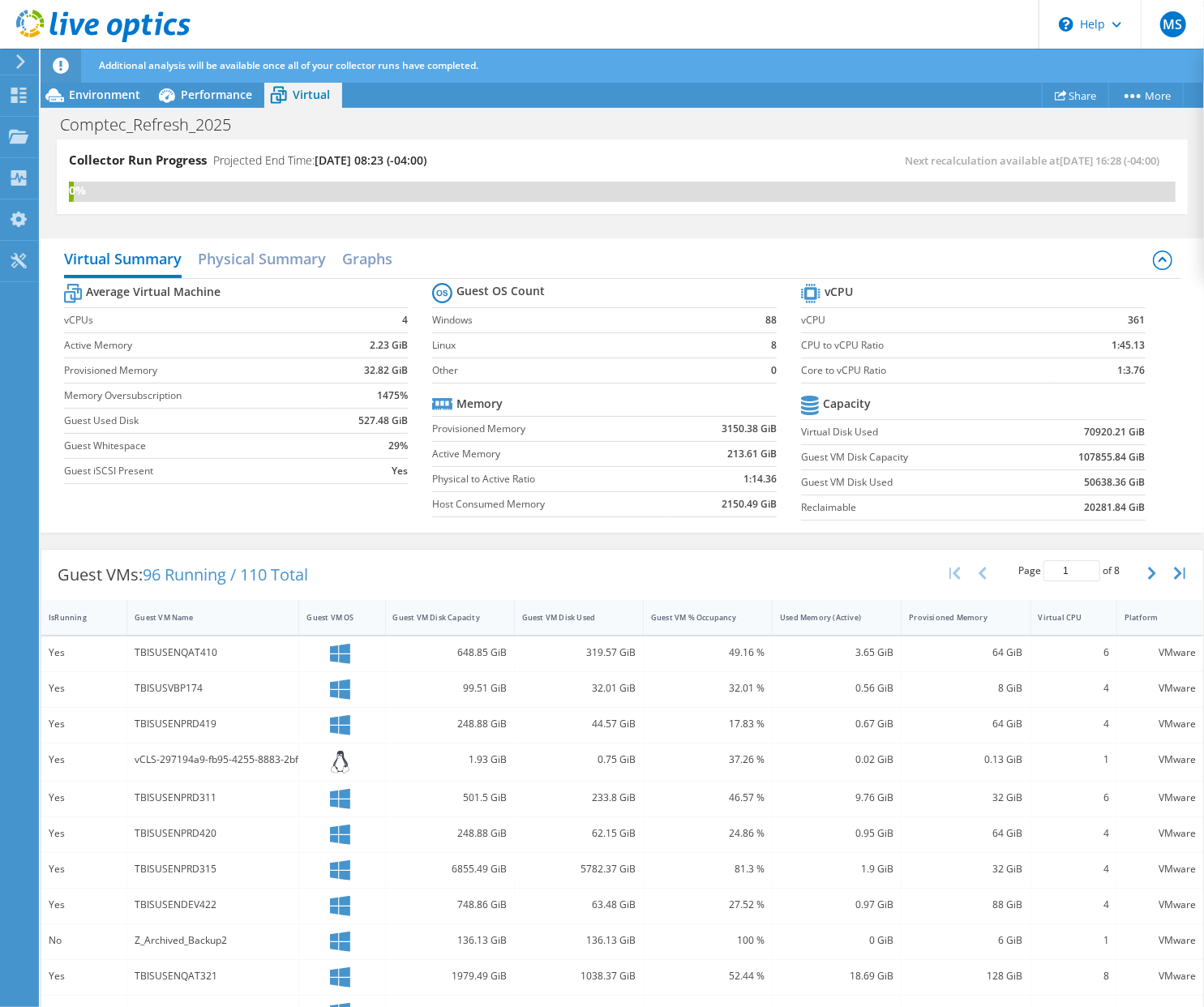
click at [820, 556] on div "Guest VMs: 96 Running / 110 Total Page 1 of 8 5 rows 10 rows 20 rows 25 rows 50…" at bounding box center [622, 574] width 1161 height 51
click at [374, 261] on h2 "Graphs" at bounding box center [367, 259] width 51 height 35
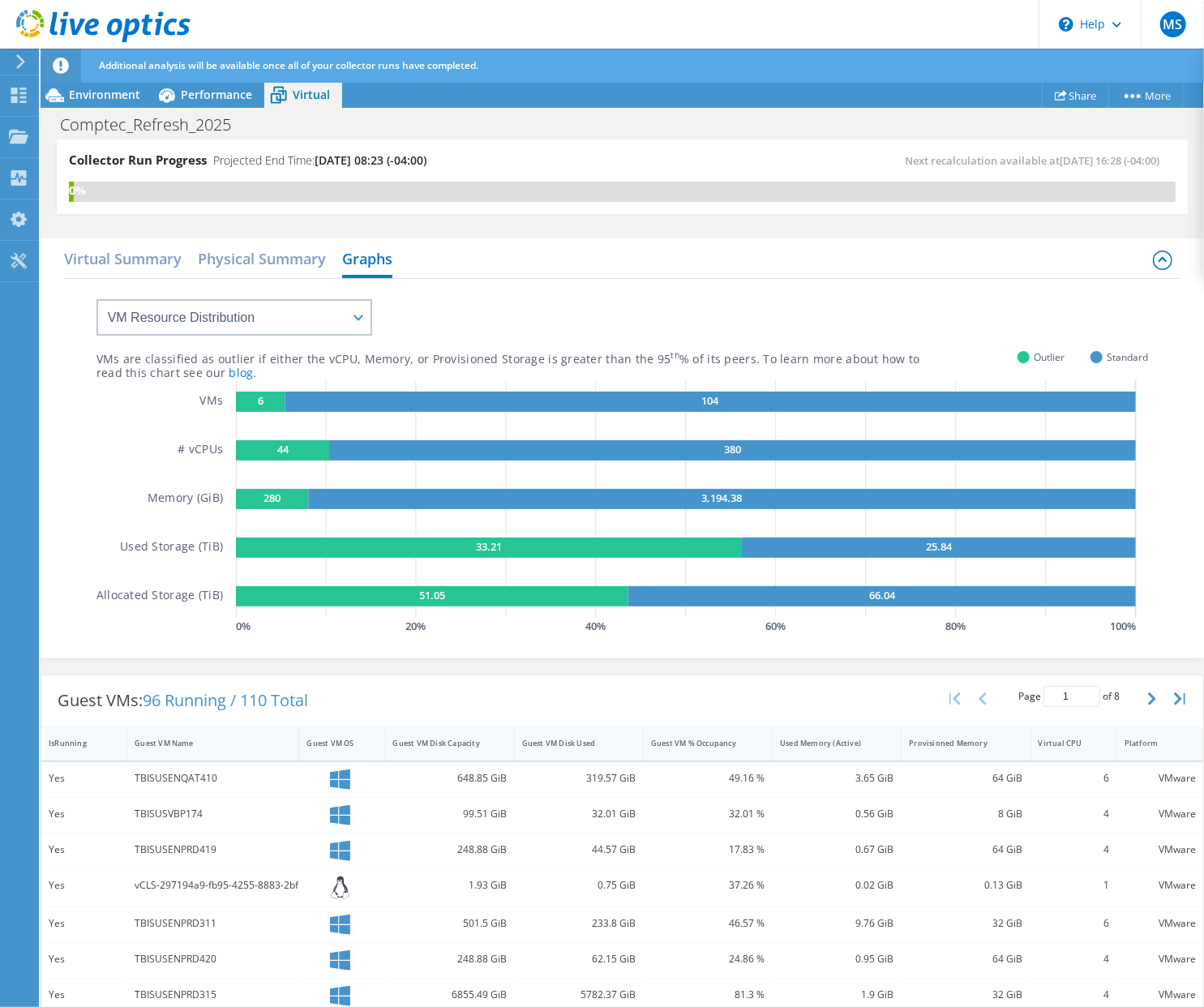
click at [684, 274] on div "Virtual Summary Physical Summary Graphs" at bounding box center [622, 260] width 1117 height 36
click at [357, 306] on select "VM Resource Distribution Provisioning Contrast Over Provisioning" at bounding box center [234, 318] width 275 height 36
select select "Provisioning Contrast"
click at [96, 299] on select "VM Resource Distribution Provisioning Contrast Over Provisioning" at bounding box center [234, 318] width 275 height 36
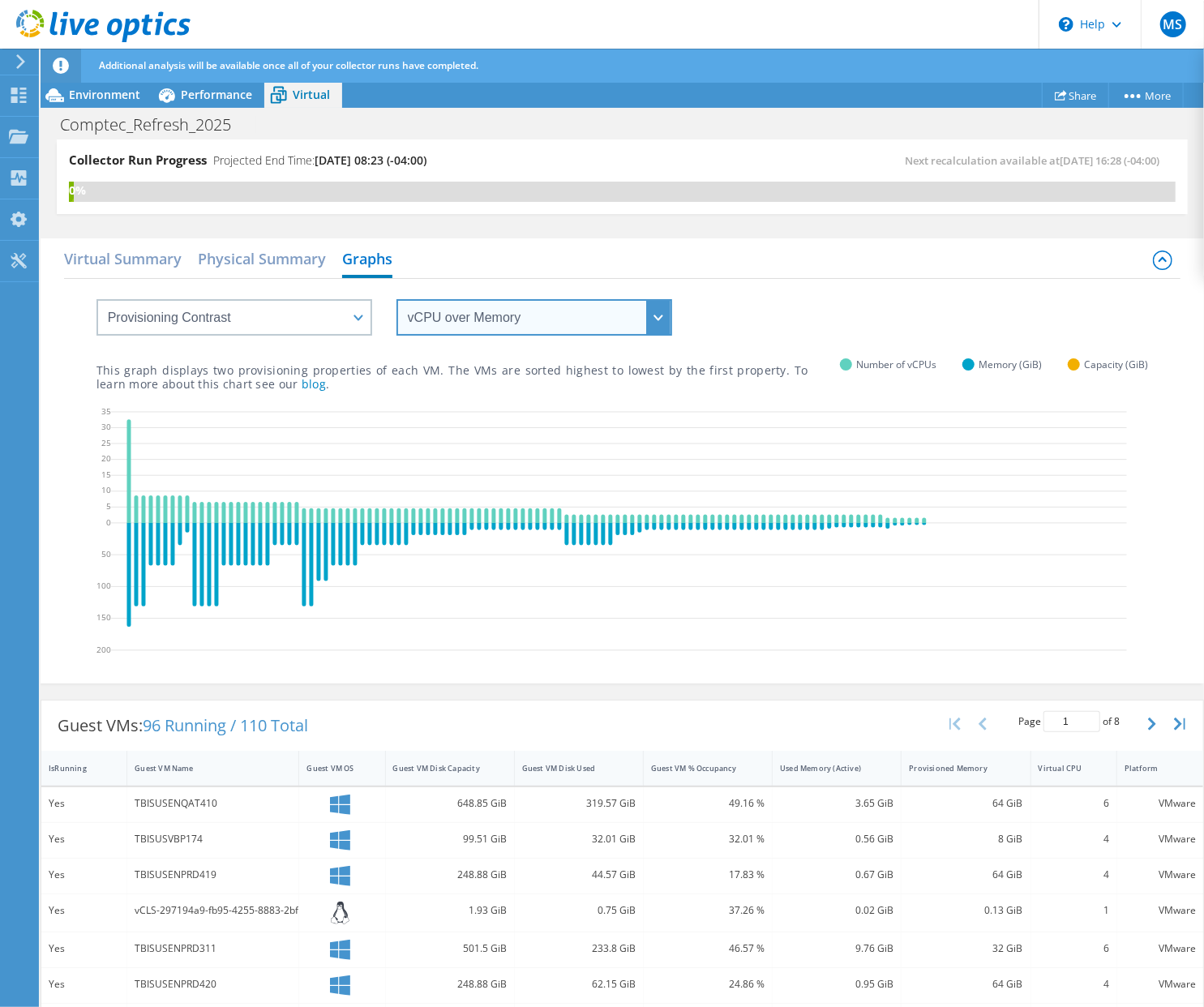
click at [653, 321] on select "vCPU over Memory vCPU over Capacity Memory over vCPU Memory over Capacity Capac…" at bounding box center [534, 318] width 275 height 36
click at [397, 299] on select "vCPU over Memory vCPU over Capacity Memory over vCPU Memory over Capacity Capac…" at bounding box center [534, 318] width 275 height 36
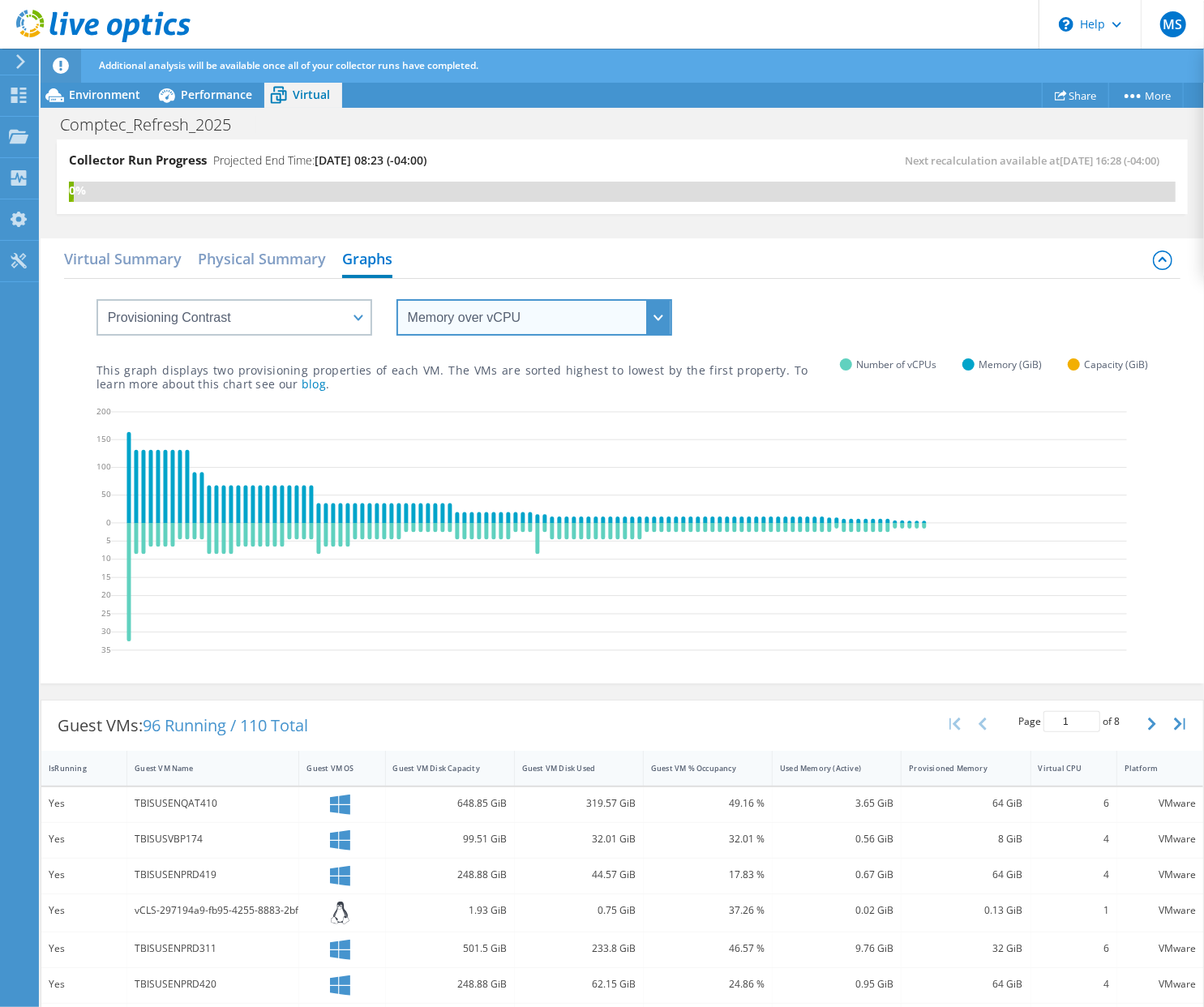
click at [655, 332] on select "vCPU over Memory vCPU over Capacity Memory over vCPU Memory over Capacity Capac…" at bounding box center [534, 318] width 275 height 36
click at [397, 299] on select "vCPU over Memory vCPU over Capacity Memory over vCPU Memory over Capacity Capac…" at bounding box center [534, 318] width 275 height 36
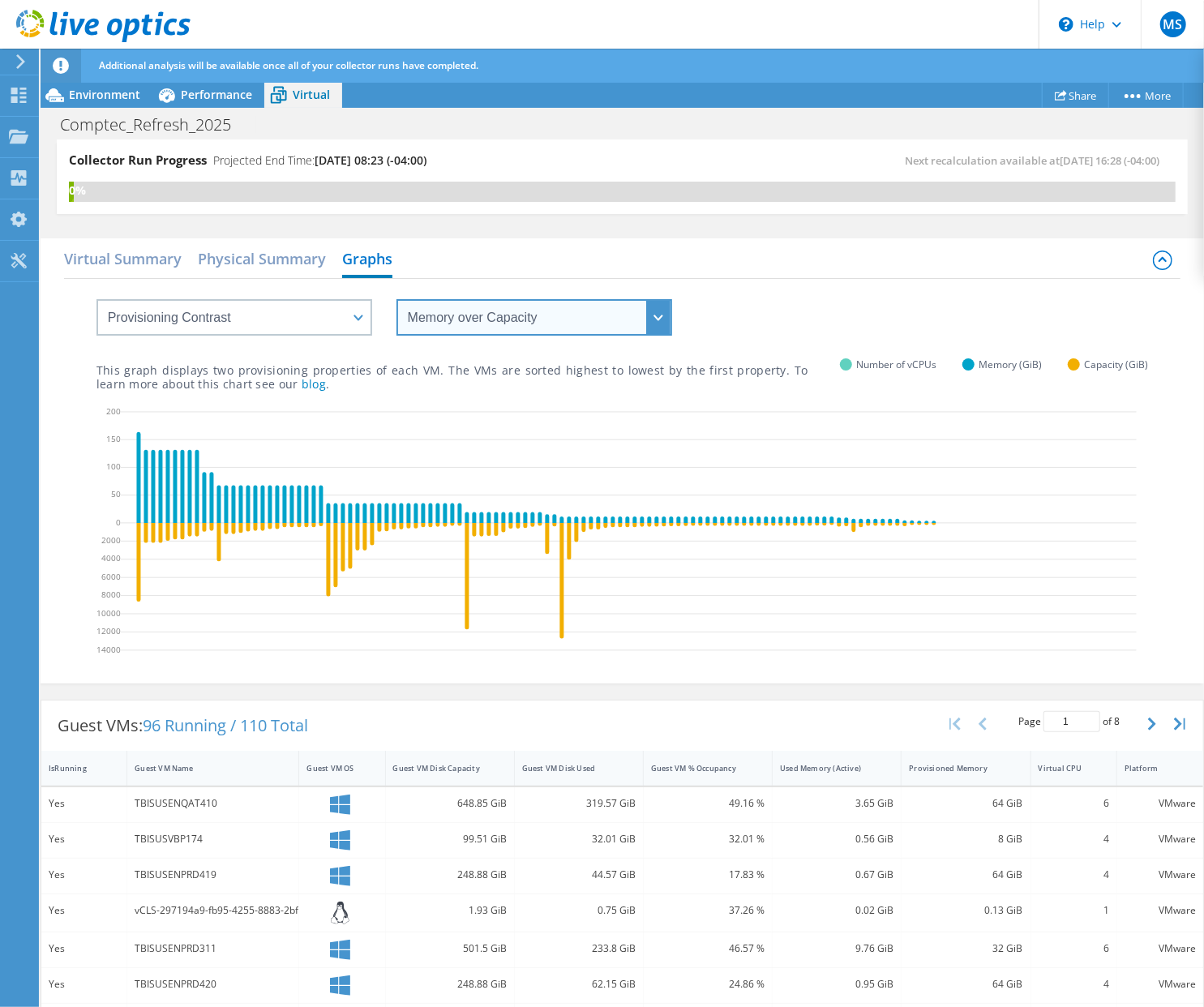
click at [645, 331] on select "vCPU over Memory vCPU over Capacity Memory over vCPU Memory over Capacity Capac…" at bounding box center [534, 318] width 275 height 36
select select "Capacity over Memory"
click at [397, 299] on select "vCPU over Memory vCPU over Capacity Memory over vCPU Memory over Capacity Capac…" at bounding box center [534, 318] width 275 height 36
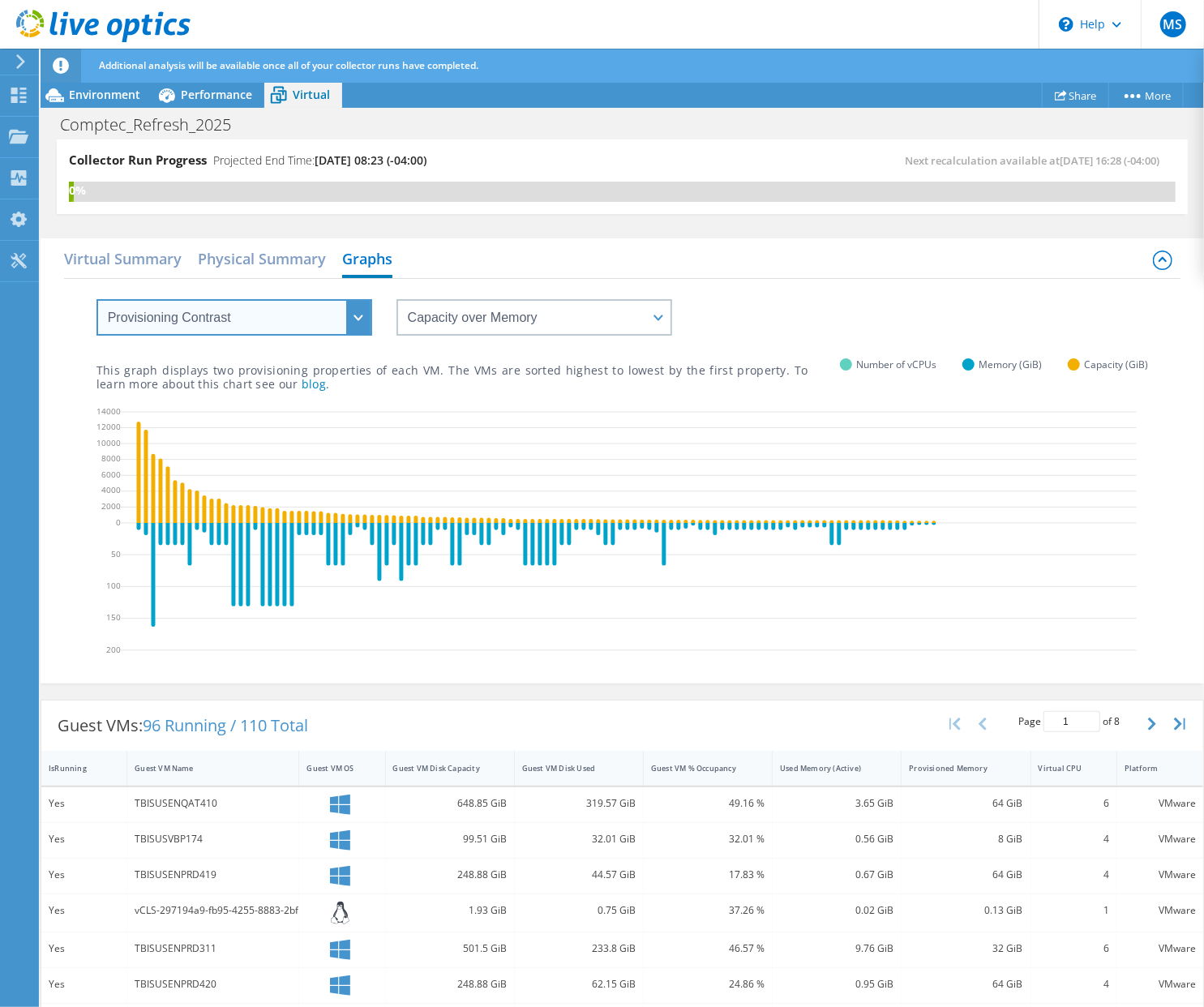
click at [357, 317] on select "VM Resource Distribution Provisioning Contrast Over Provisioning" at bounding box center [234, 318] width 275 height 36
select select "Over Provisioning"
click at [96, 299] on select "VM Resource Distribution Provisioning Contrast Over Provisioning" at bounding box center [234, 318] width 275 height 36
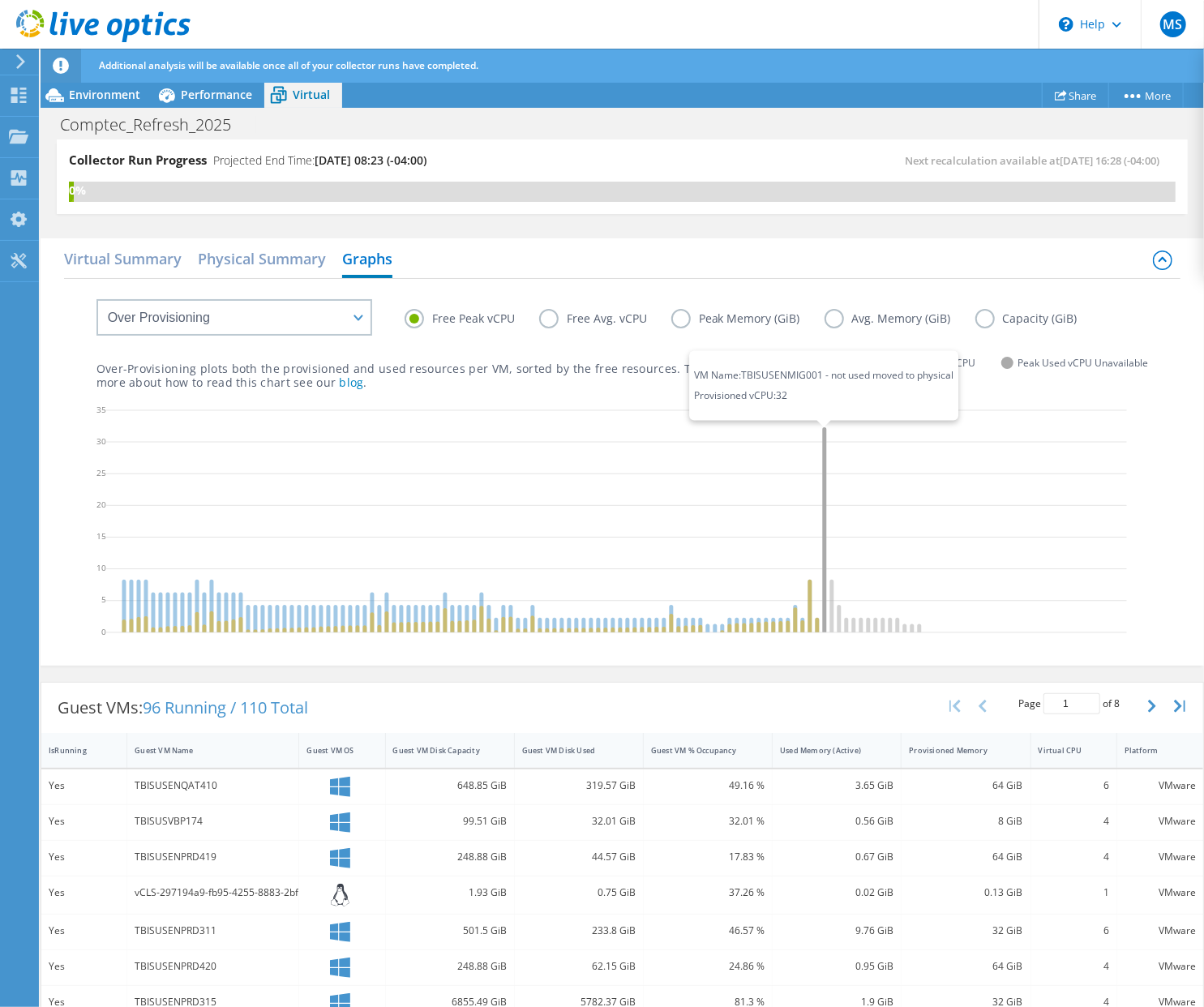
click at [824, 510] on icon at bounding box center [824, 529] width 4 height 205
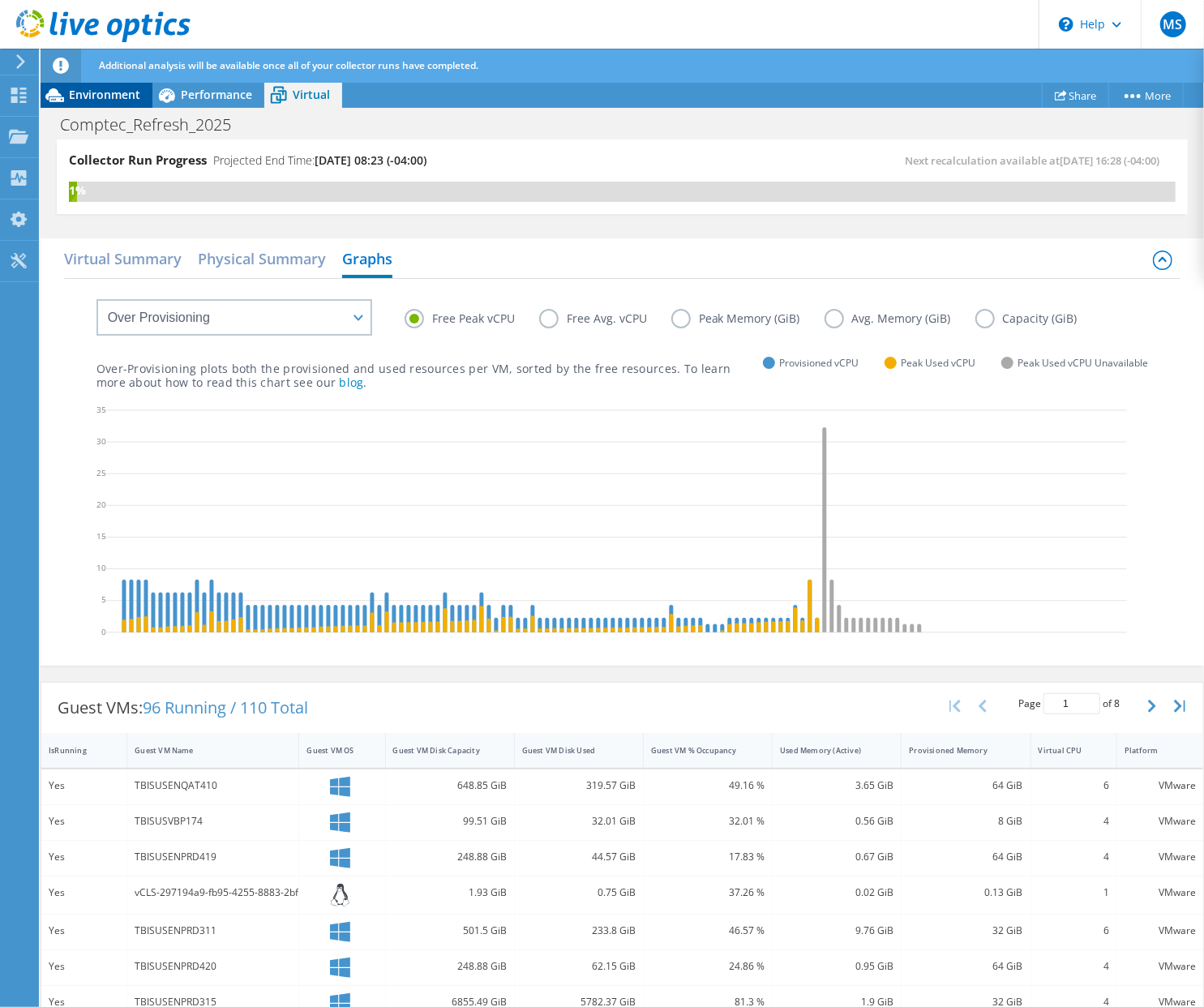
click at [109, 92] on span "Environment" at bounding box center [104, 94] width 71 height 15
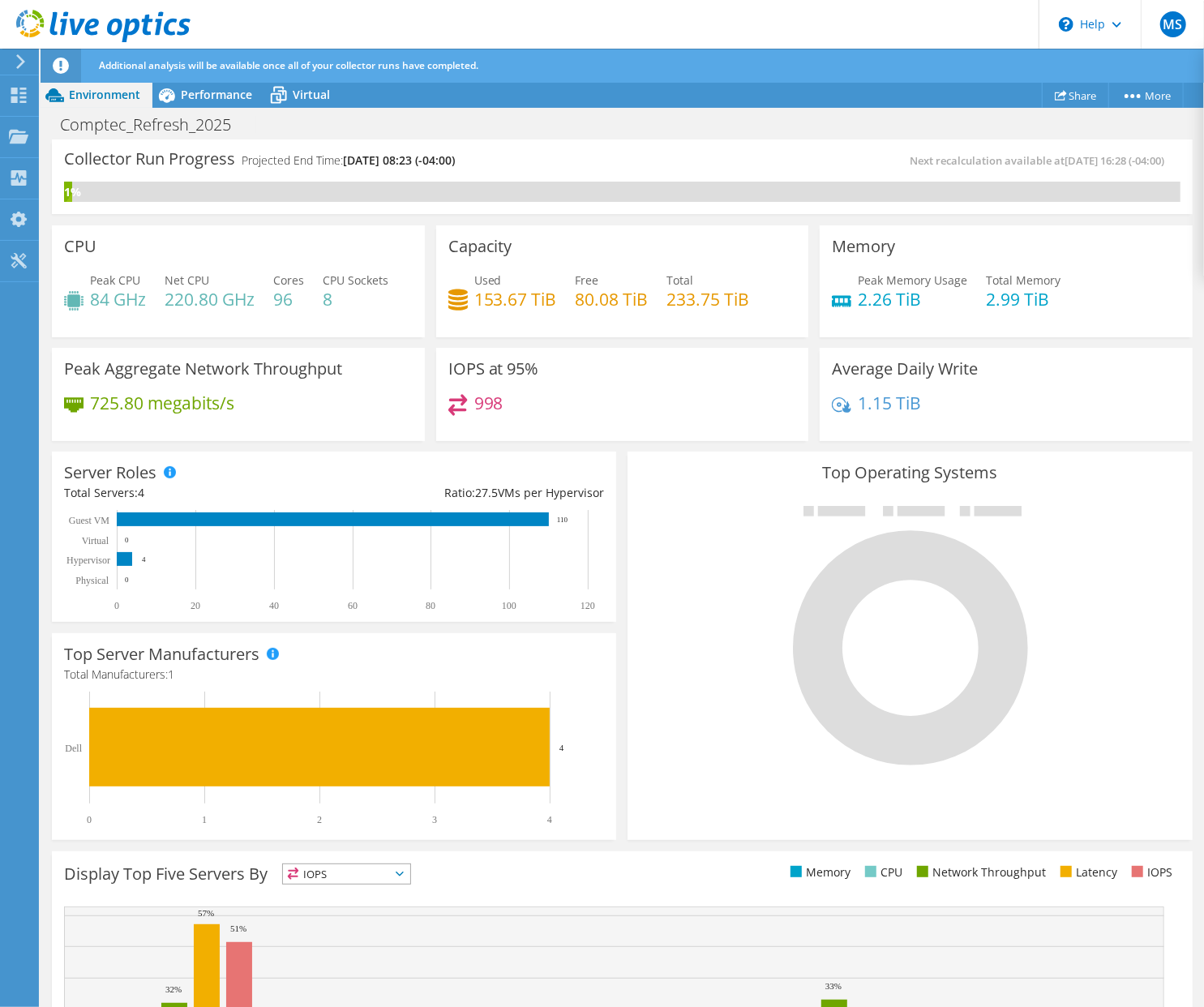
click at [603, 449] on div "Server Roles Physical Servers represent bare metal servers that were targets of…" at bounding box center [334, 537] width 576 height 181
click at [609, 449] on div "Server Roles Physical Servers represent bare metal servers that were targets of…" at bounding box center [334, 537] width 576 height 181
